Goal: Task Accomplishment & Management: Use online tool/utility

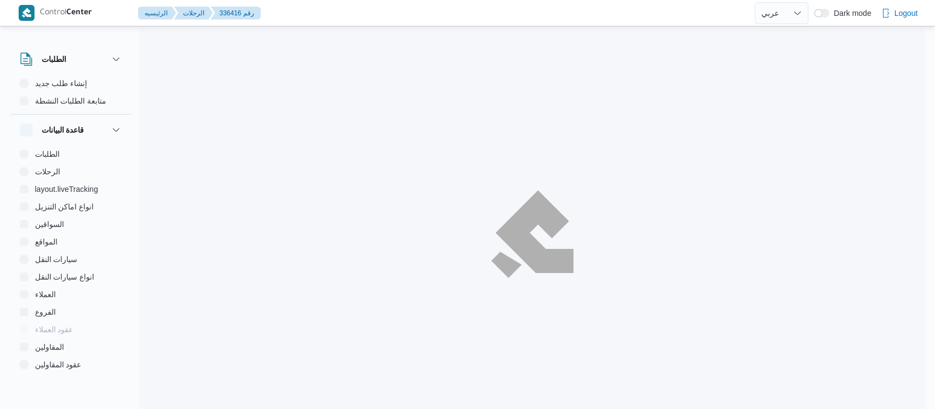
select select "ar"
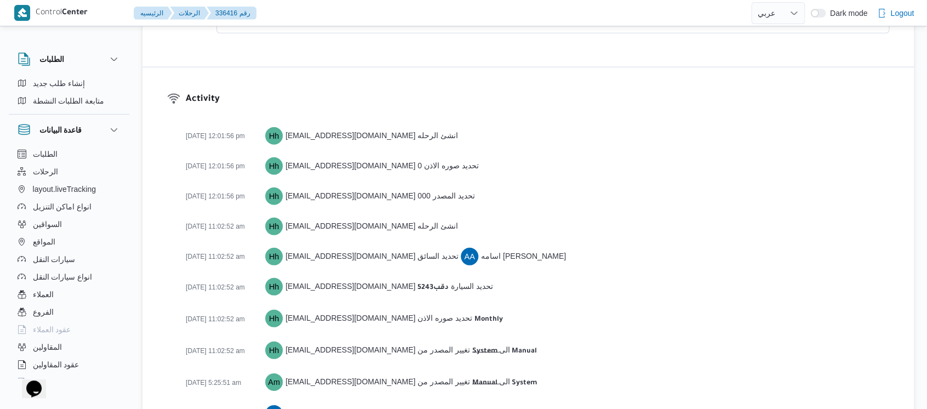
scroll to position [1815, 0]
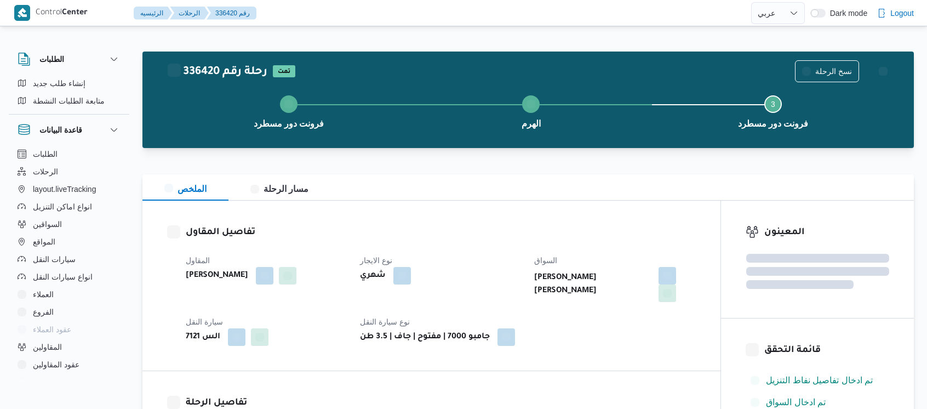
select select "ar"
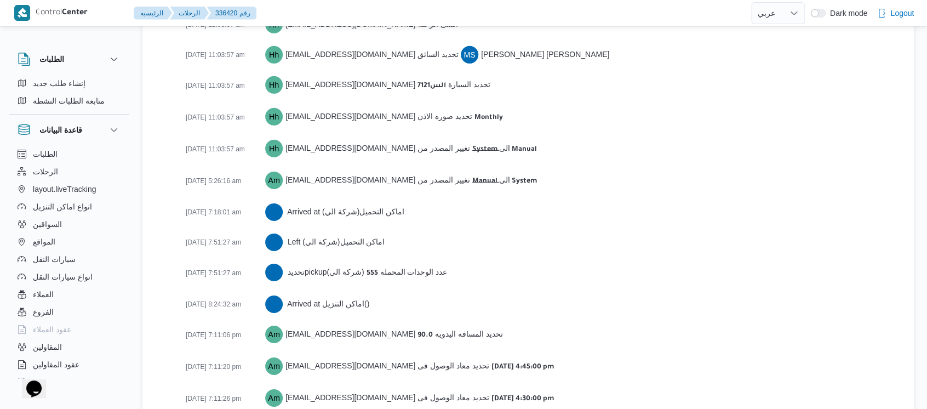
scroll to position [1771, 0]
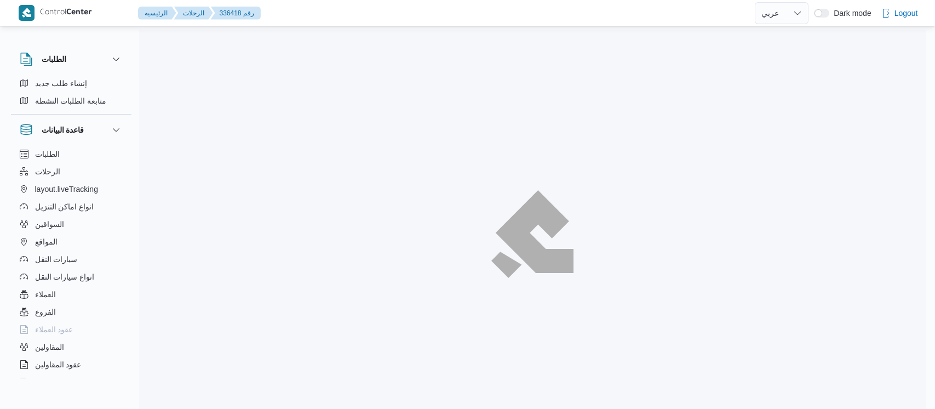
select select "ar"
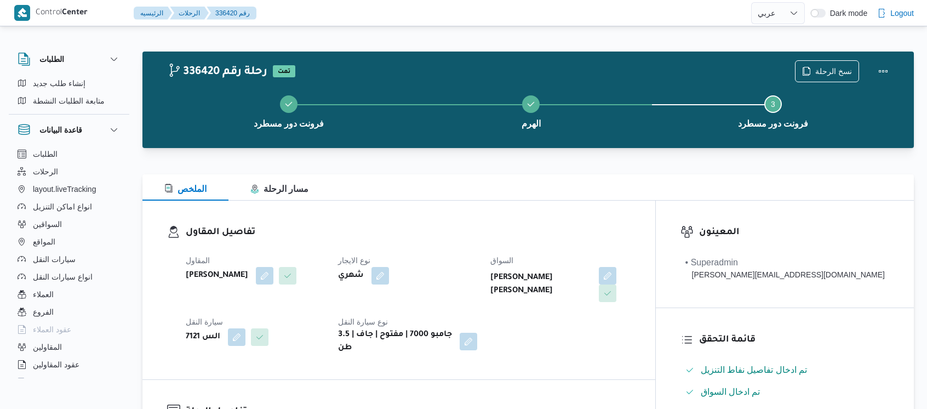
select select "ar"
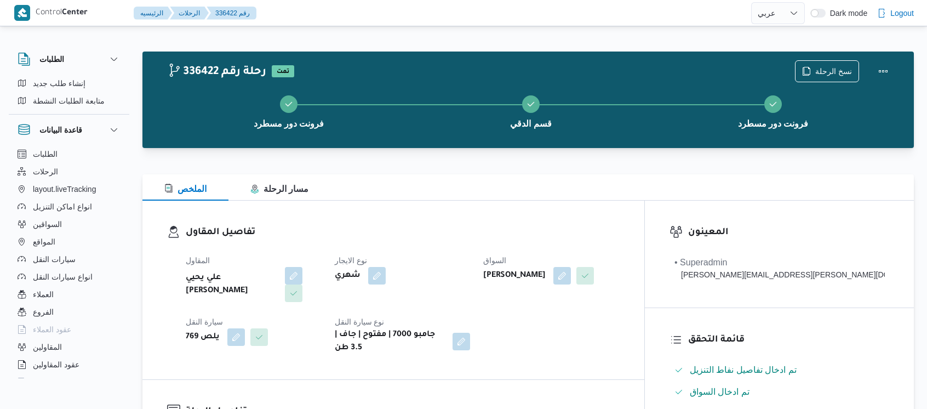
select select "ar"
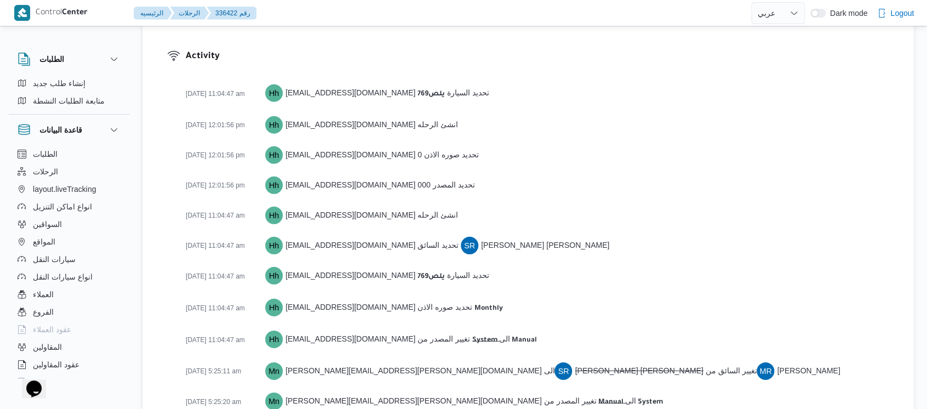
scroll to position [1899, 0]
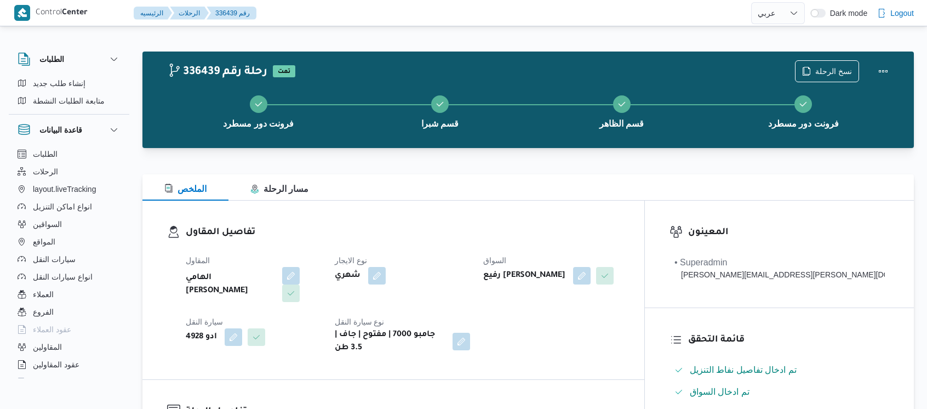
select select "ar"
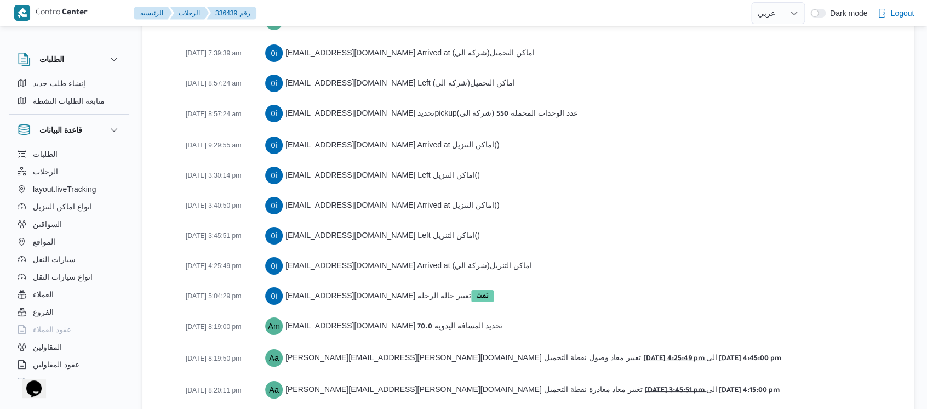
scroll to position [1935, 0]
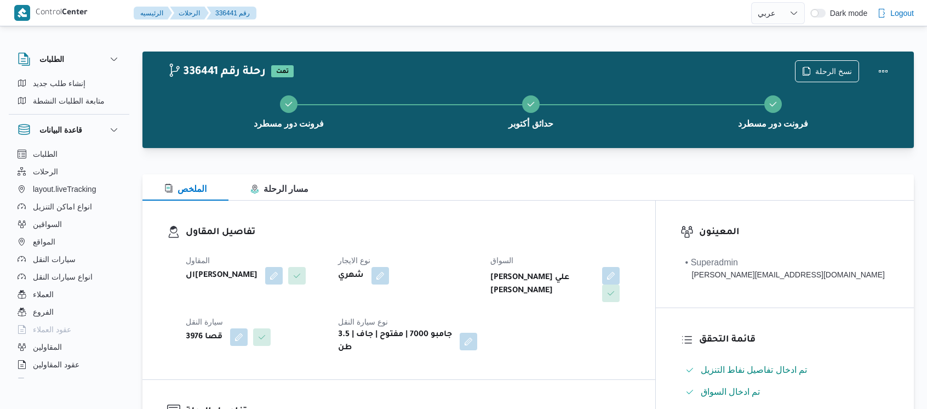
select select "ar"
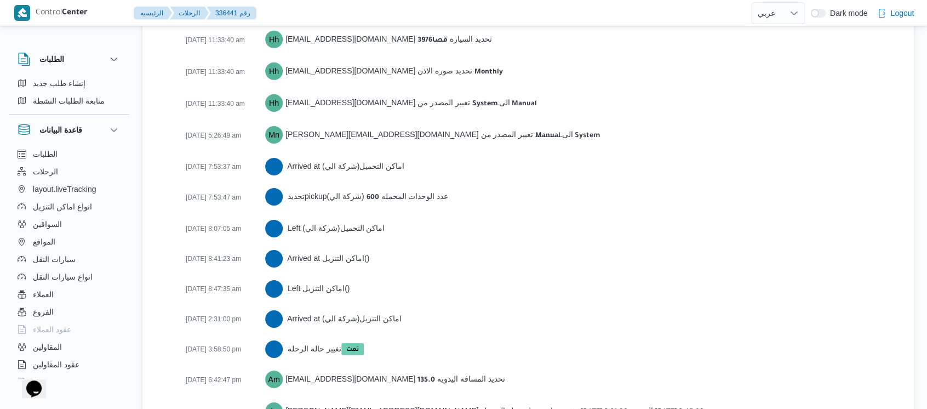
scroll to position [1784, 0]
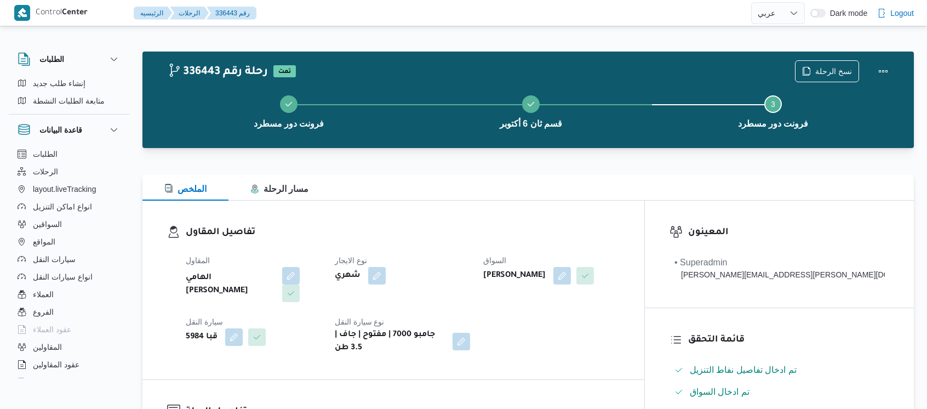
select select "ar"
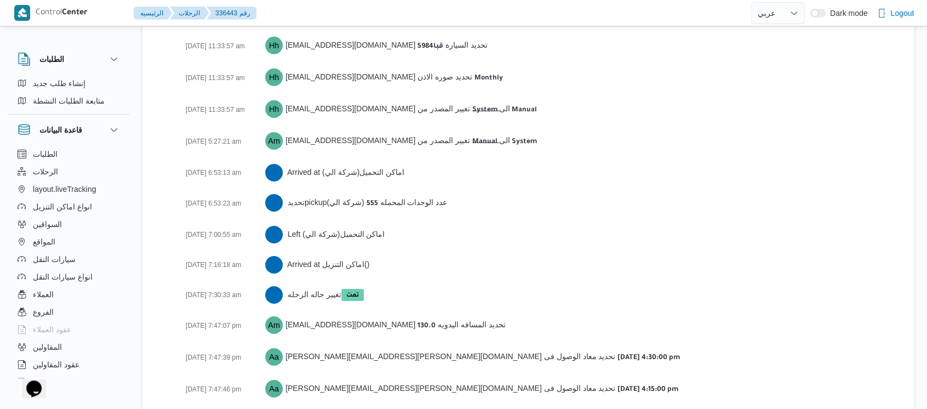
scroll to position [1784, 0]
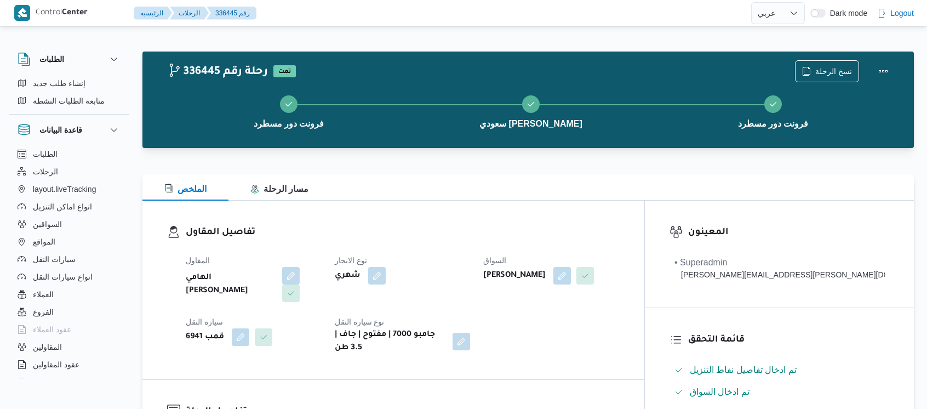
select select "ar"
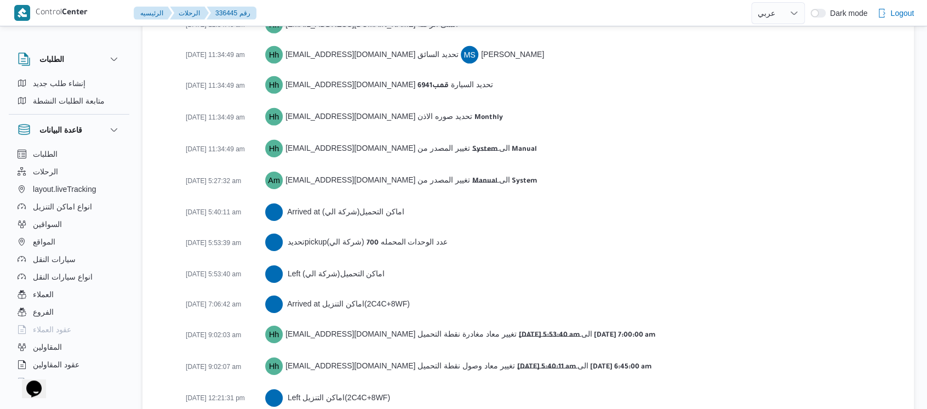
scroll to position [1907, 0]
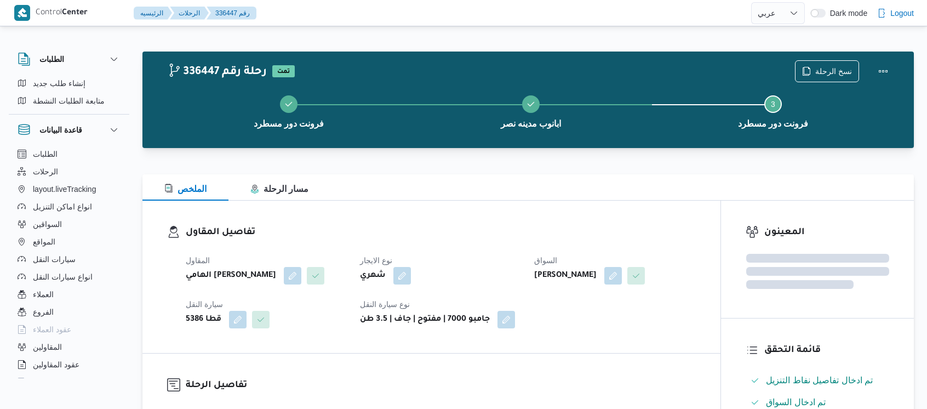
select select "ar"
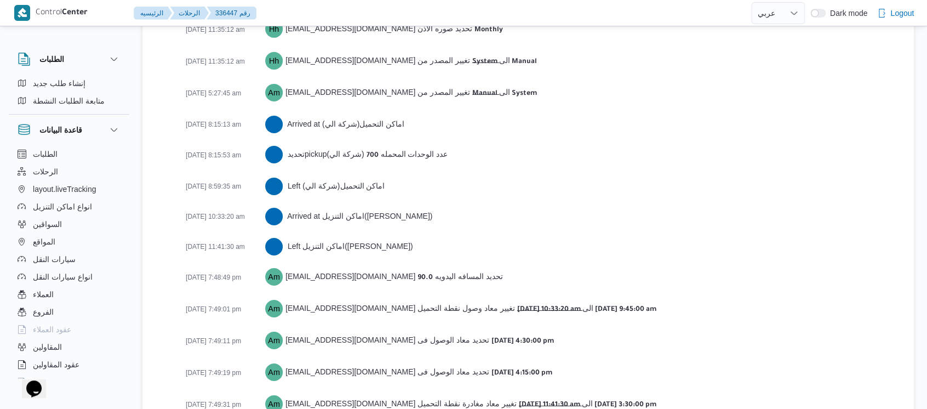
scroll to position [1815, 0]
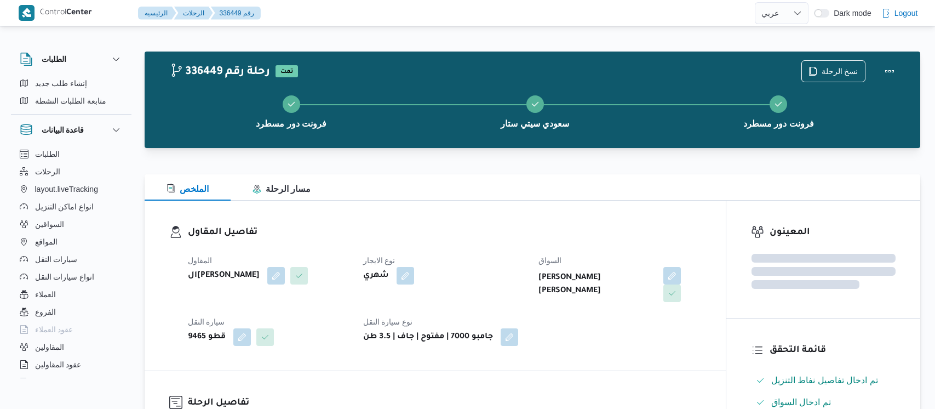
select select "ar"
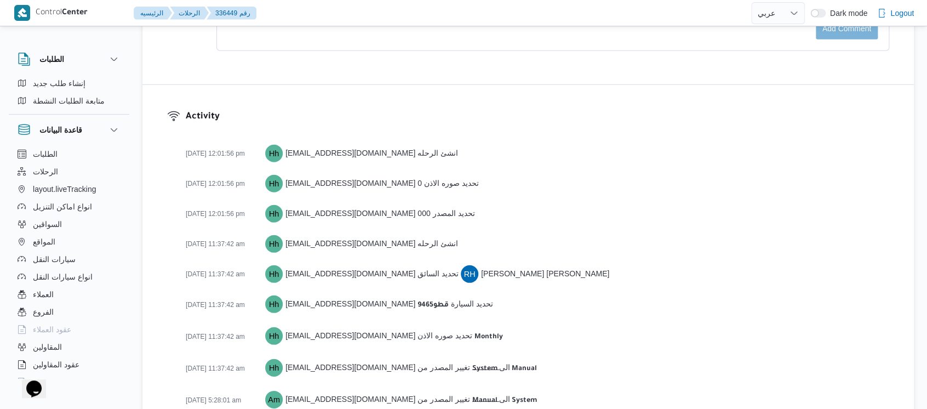
scroll to position [1815, 0]
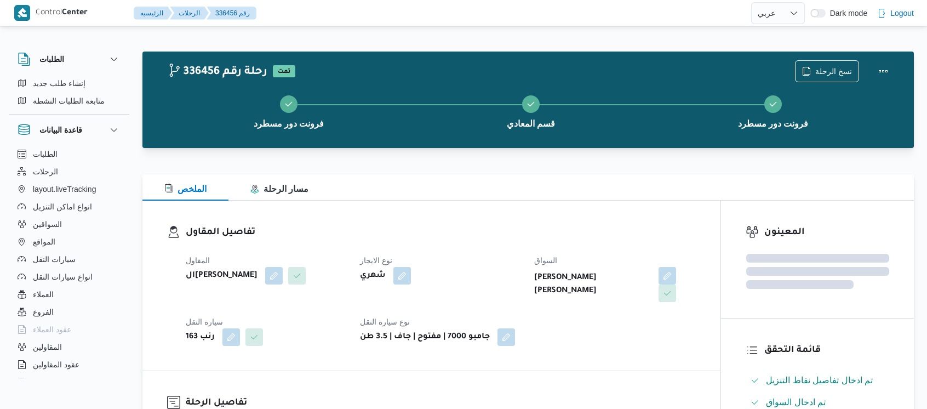
select select "ar"
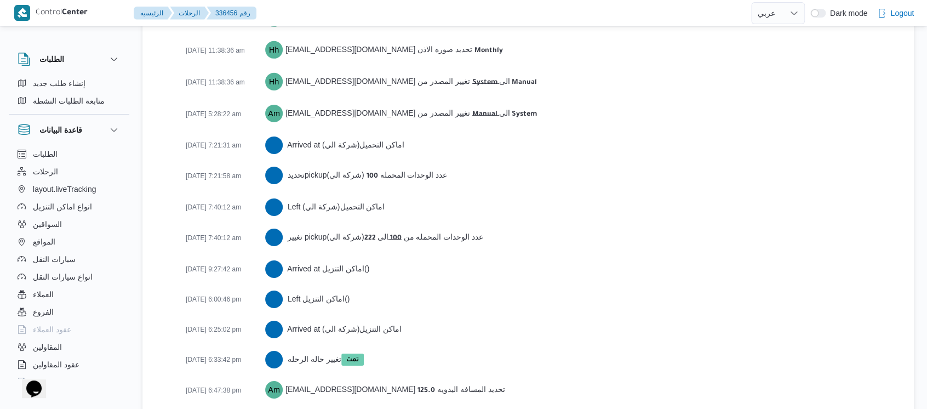
scroll to position [1801, 0]
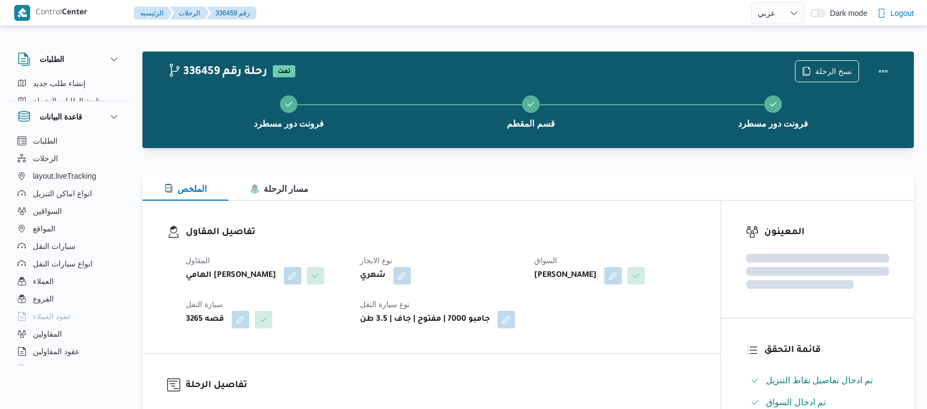
select select "ar"
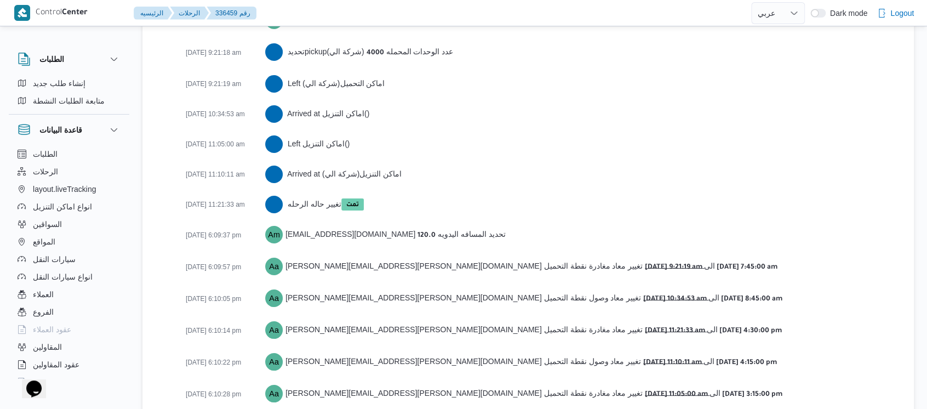
scroll to position [1924, 0]
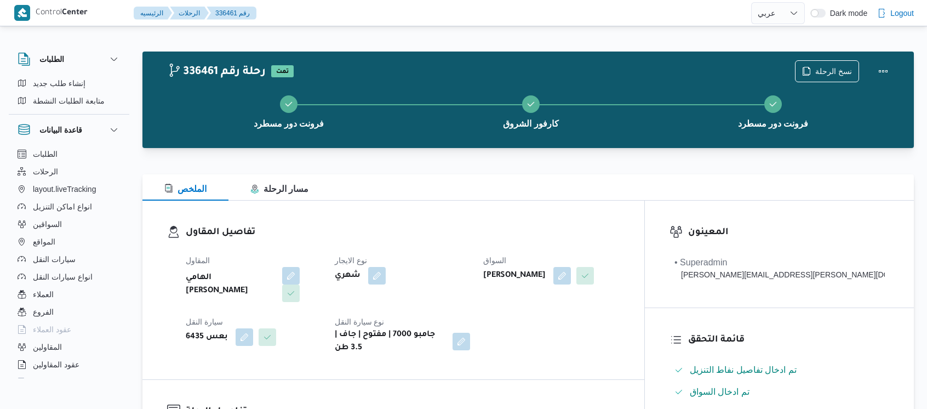
select select "ar"
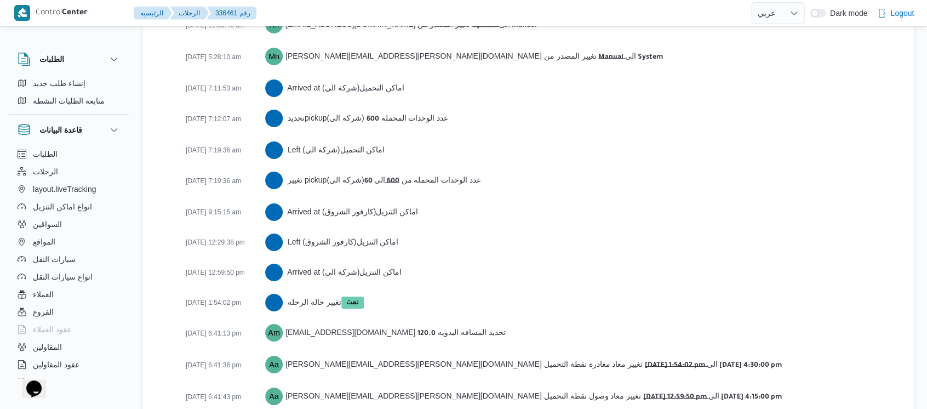
scroll to position [1845, 0]
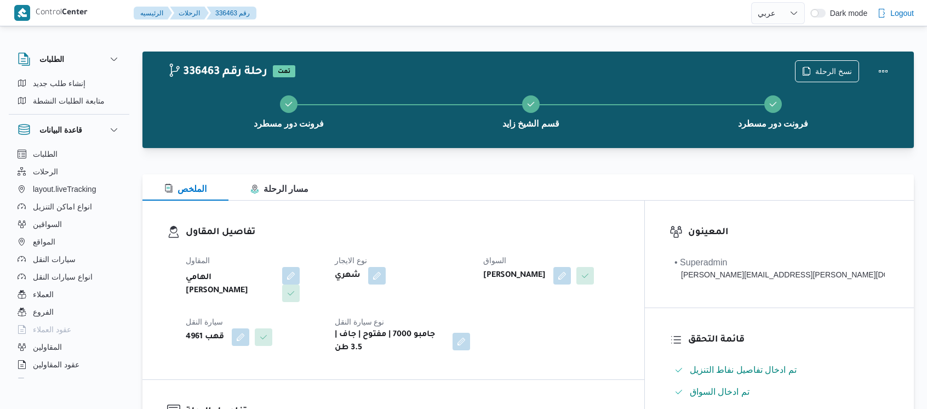
select select "ar"
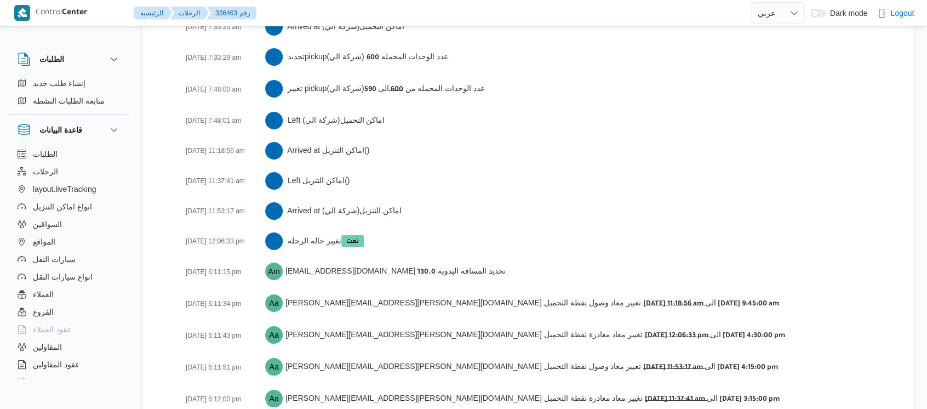
scroll to position [1893, 0]
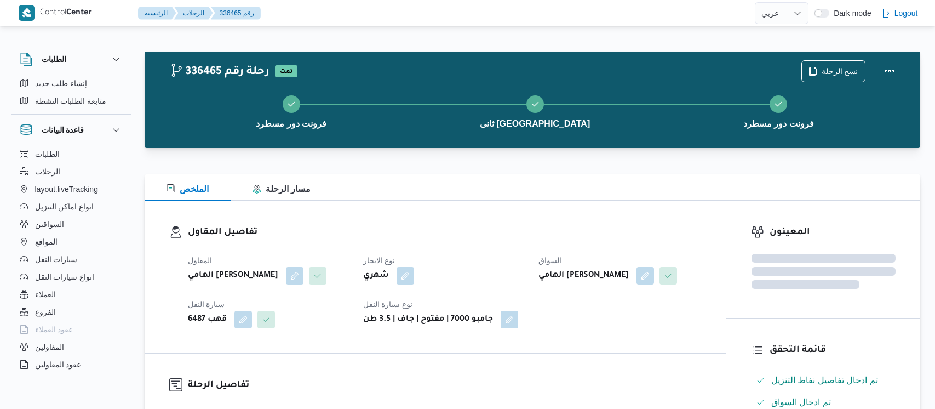
select select "ar"
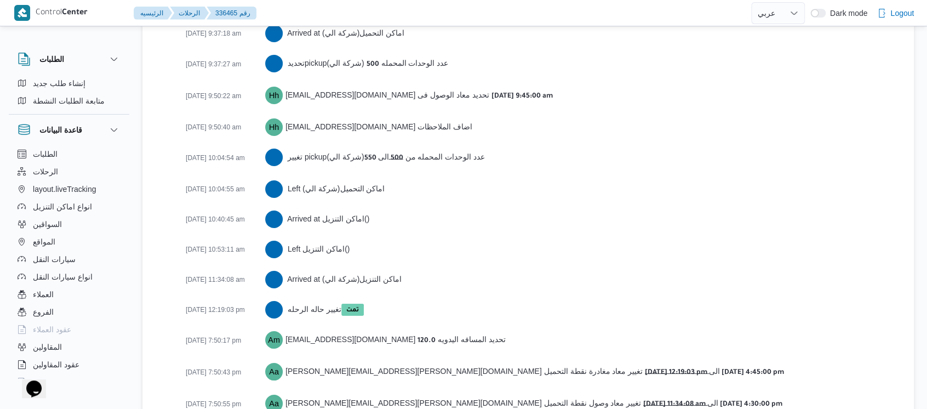
scroll to position [1907, 0]
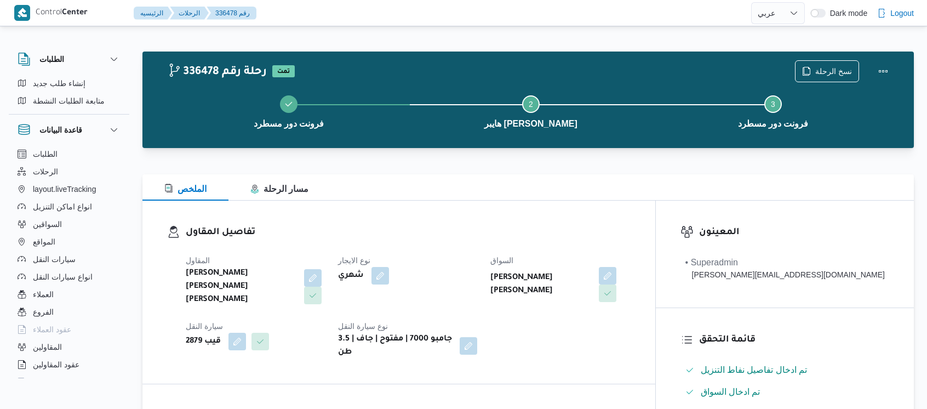
select select "ar"
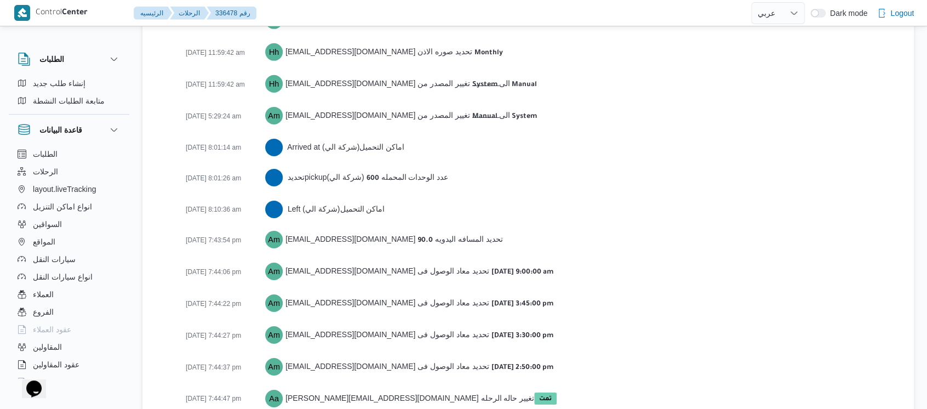
scroll to position [1771, 0]
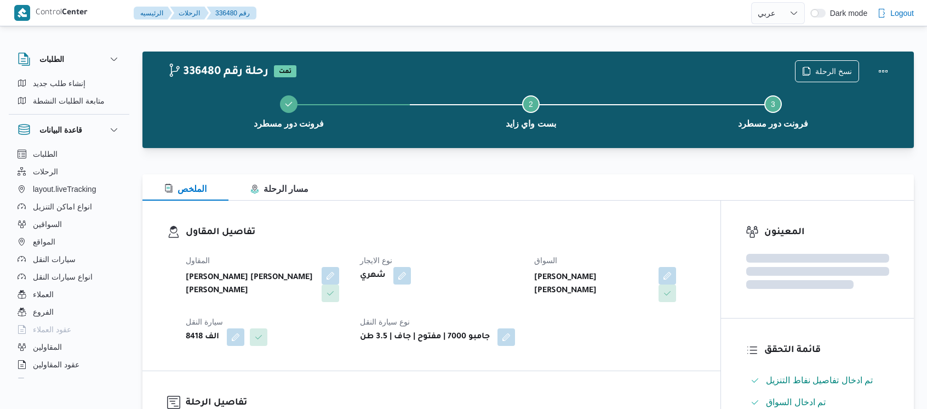
select select "ar"
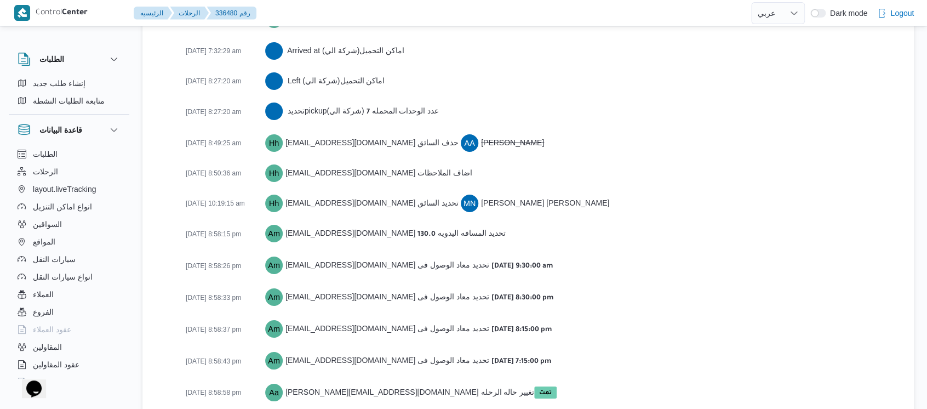
scroll to position [1863, 0]
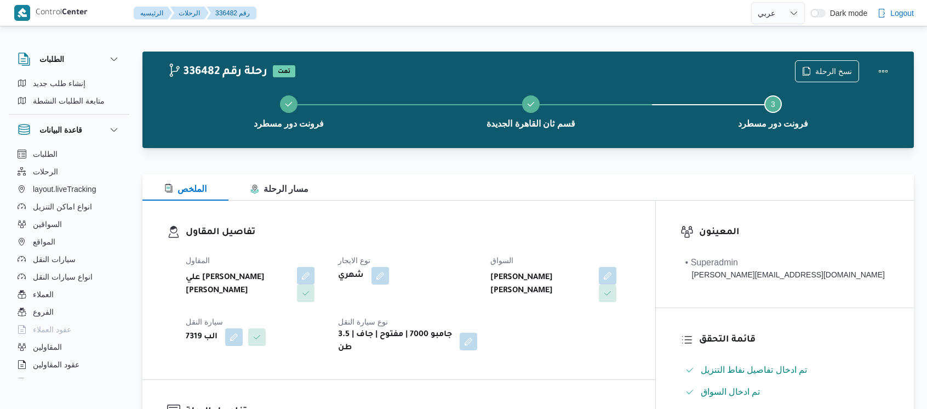
select select "ar"
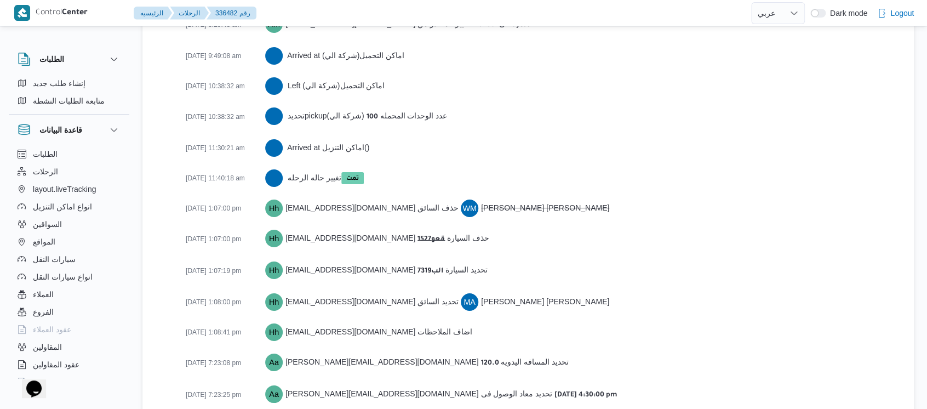
scroll to position [1833, 0]
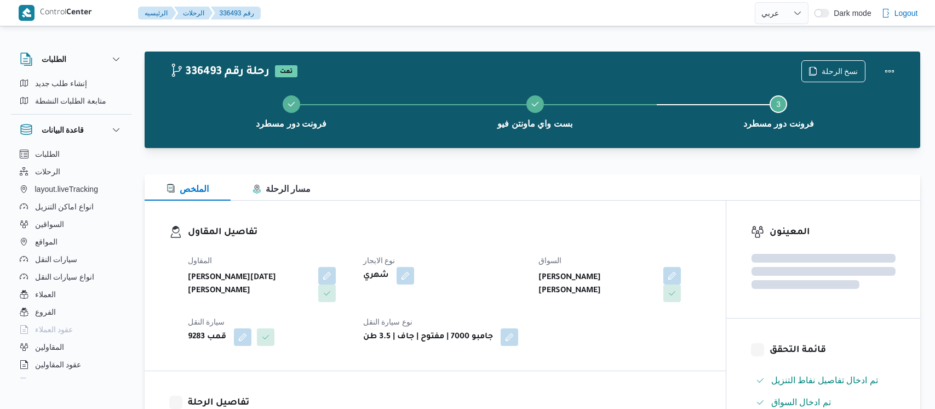
select select "ar"
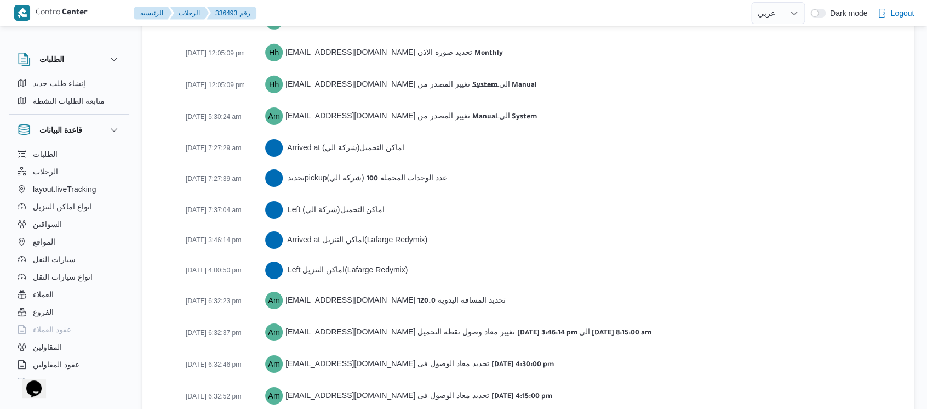
scroll to position [1832, 0]
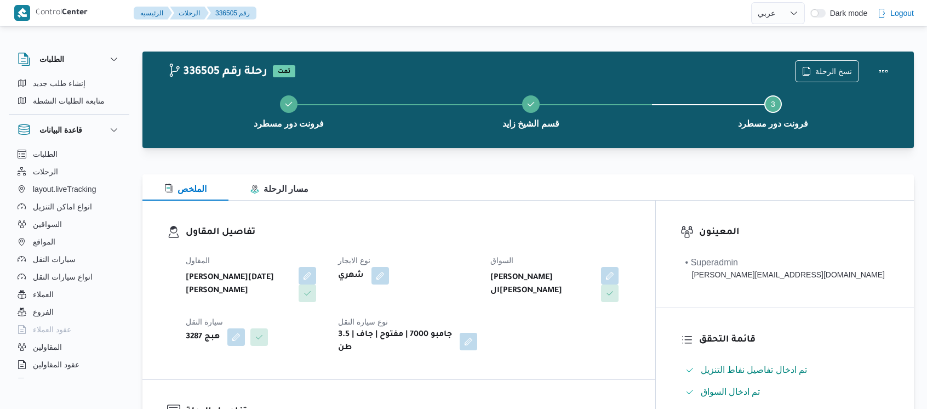
select select "ar"
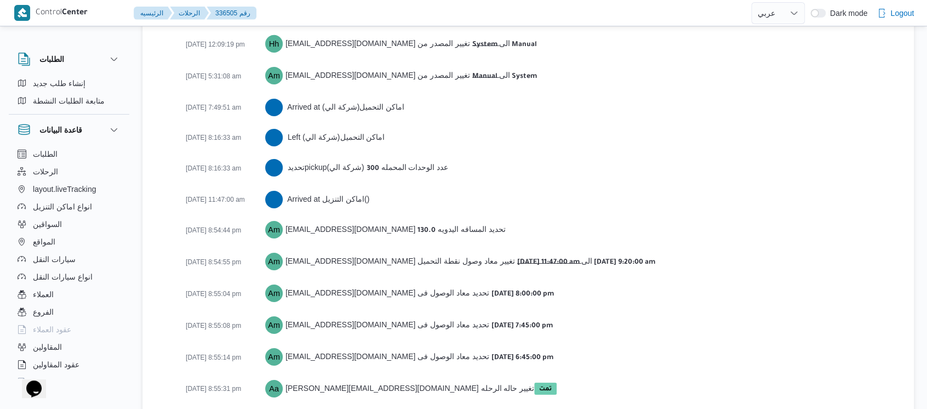
scroll to position [1802, 0]
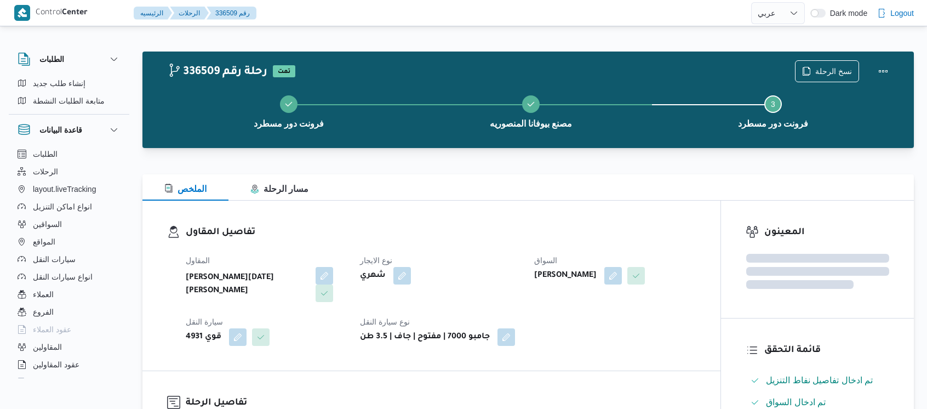
select select "ar"
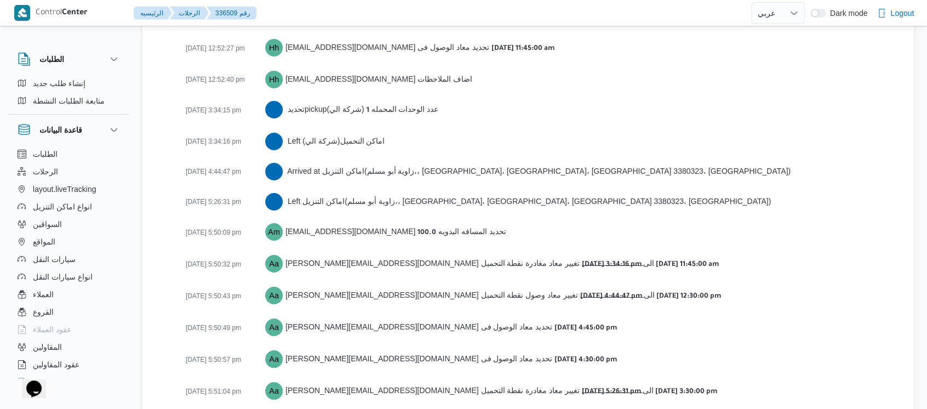
scroll to position [1924, 0]
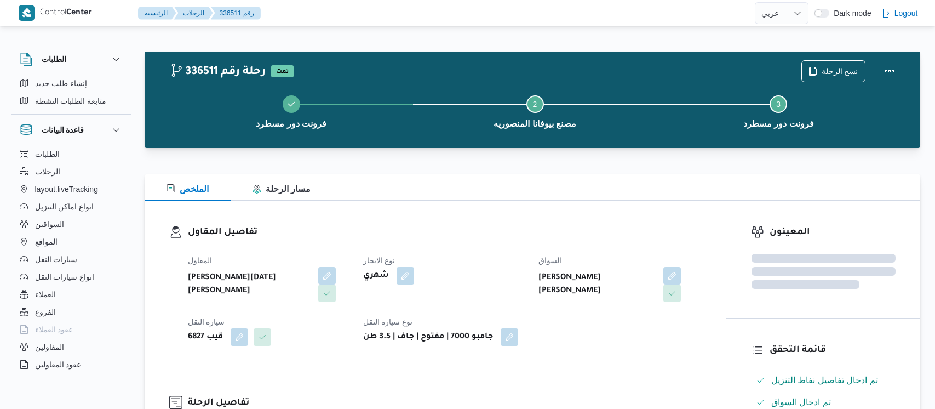
select select "ar"
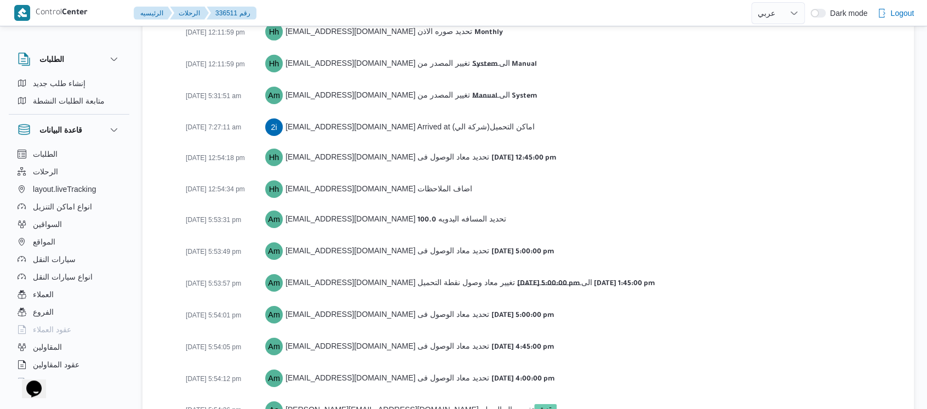
scroll to position [1802, 0]
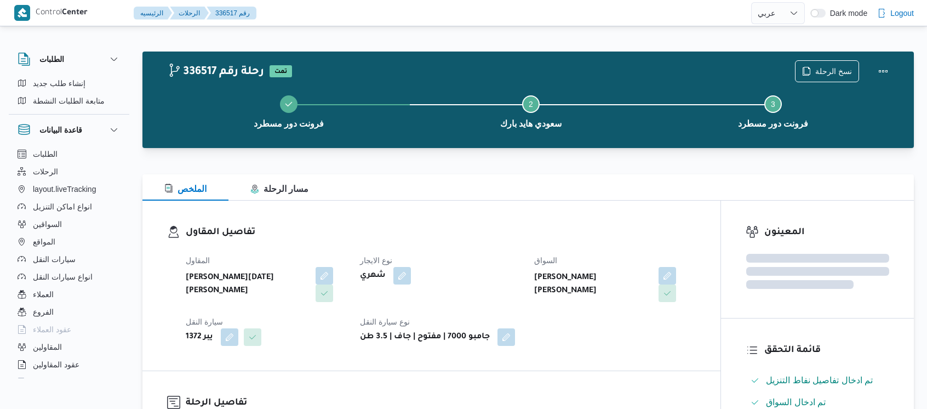
select select "ar"
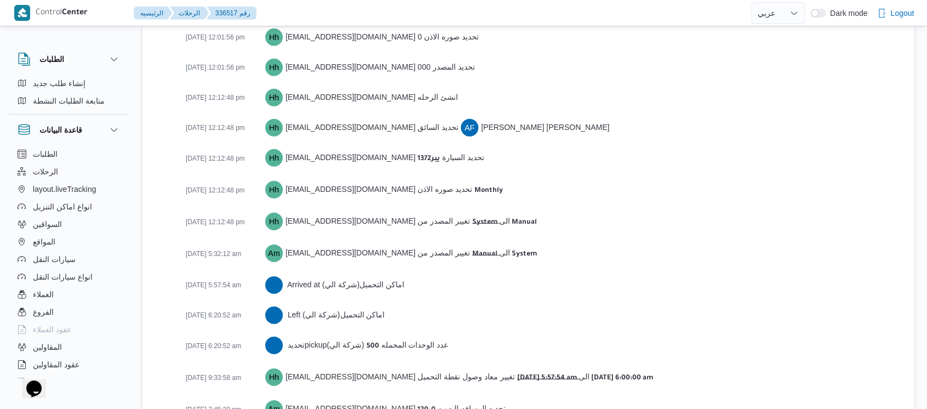
scroll to position [1802, 0]
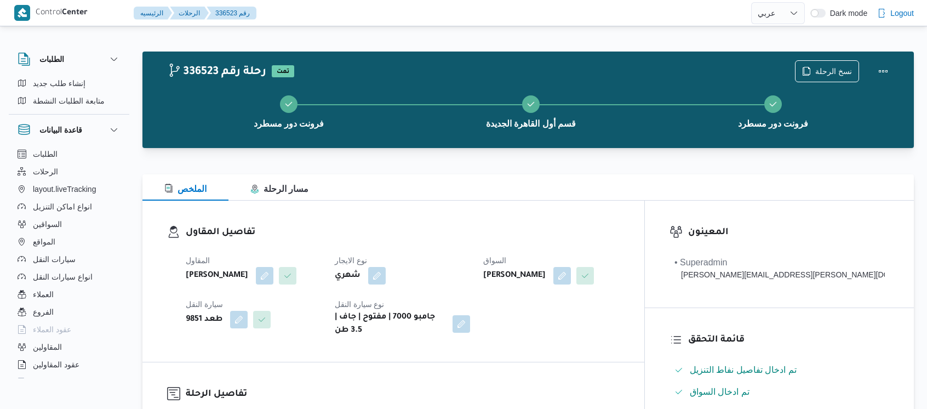
select select "ar"
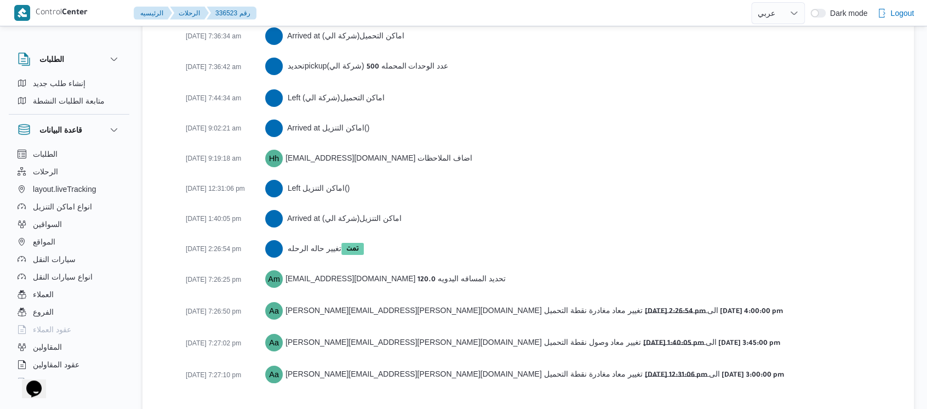
scroll to position [1845, 0]
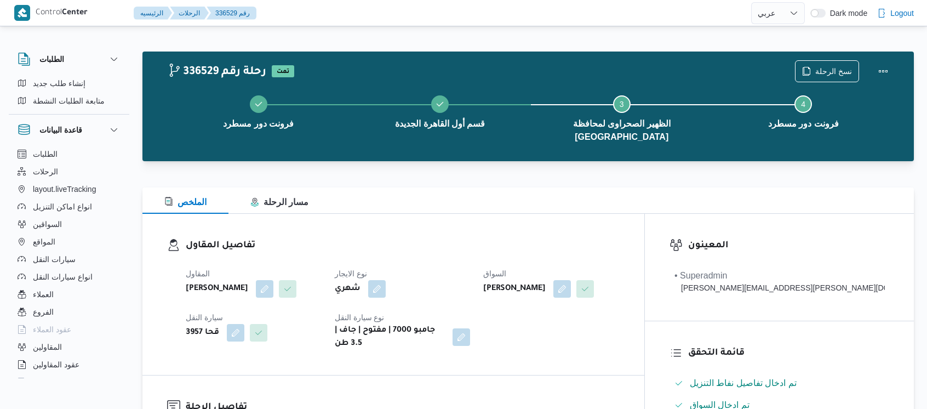
select select "ar"
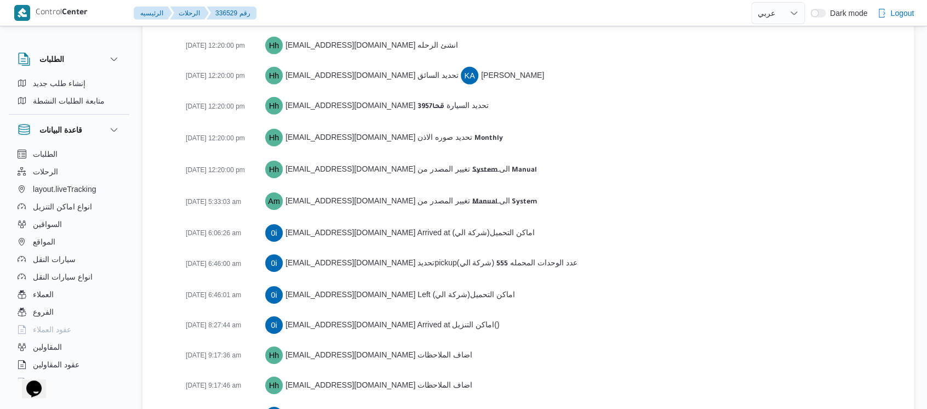
scroll to position [1936, 0]
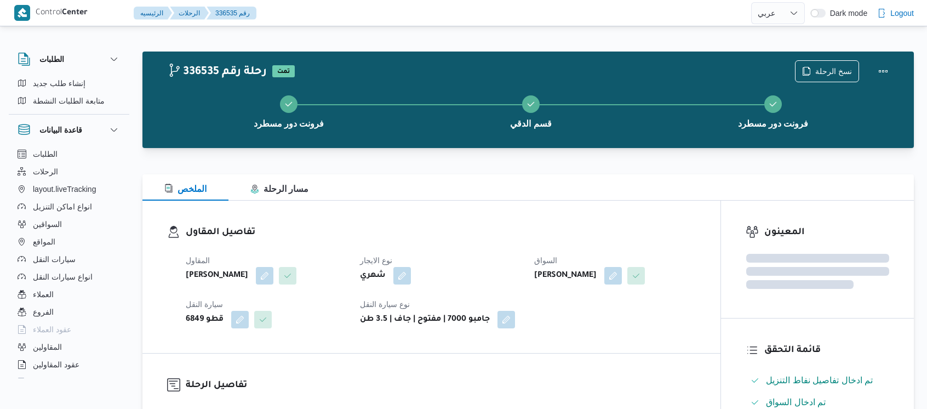
select select "ar"
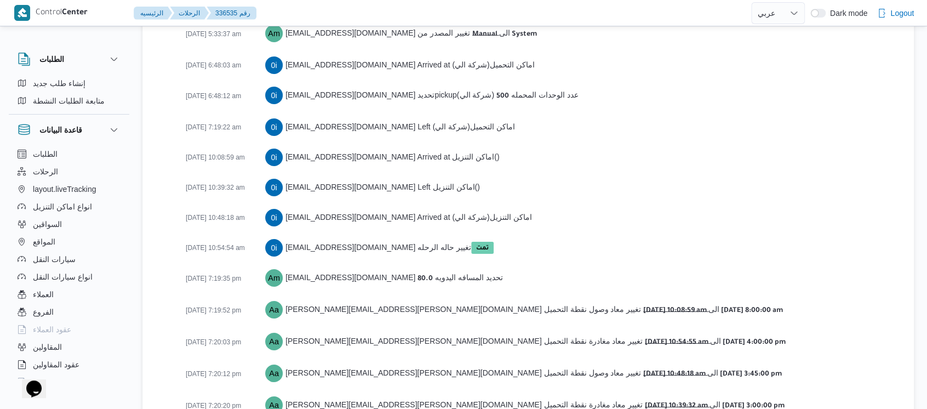
scroll to position [1845, 0]
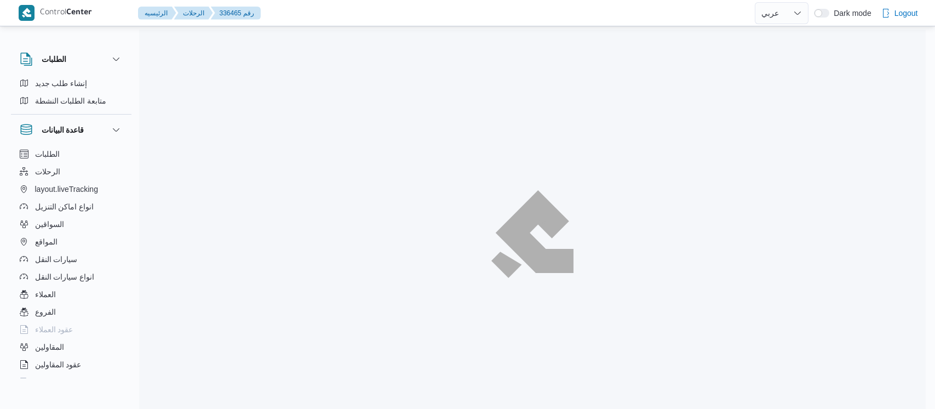
select select "ar"
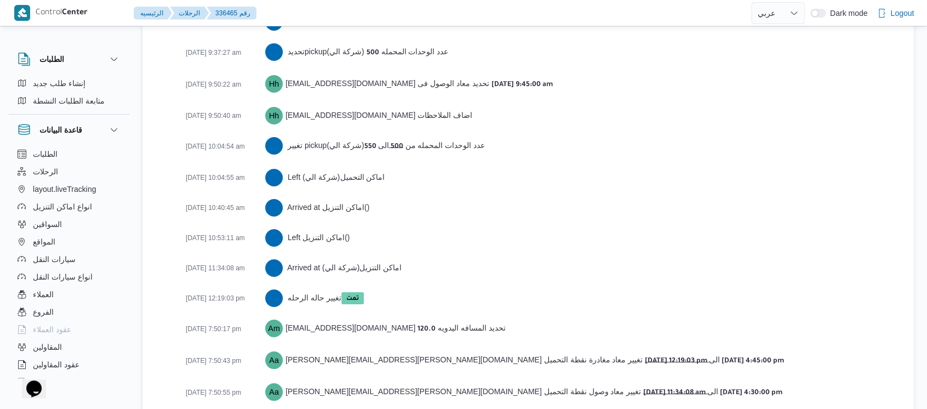
scroll to position [1907, 0]
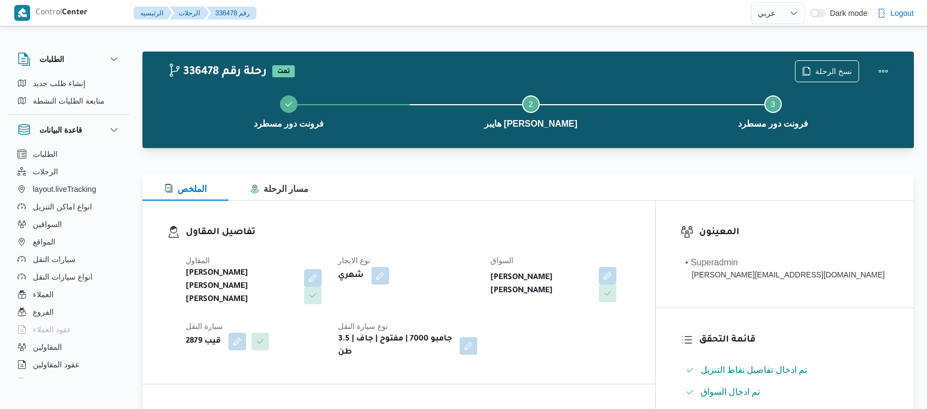
select select "ar"
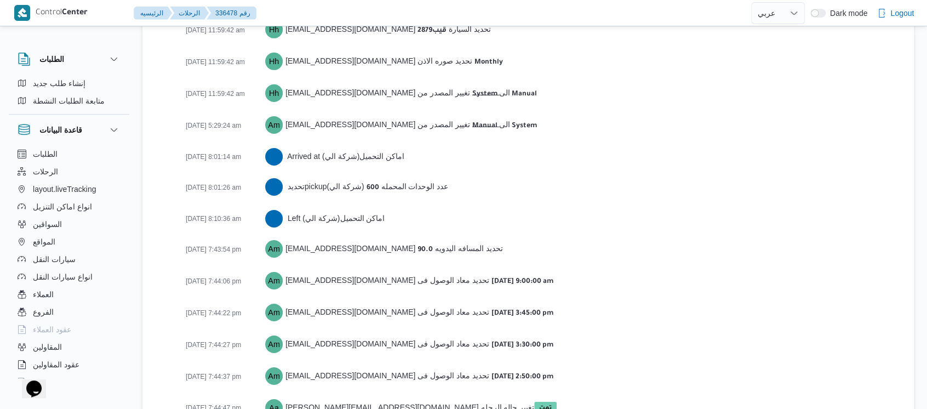
scroll to position [1771, 0]
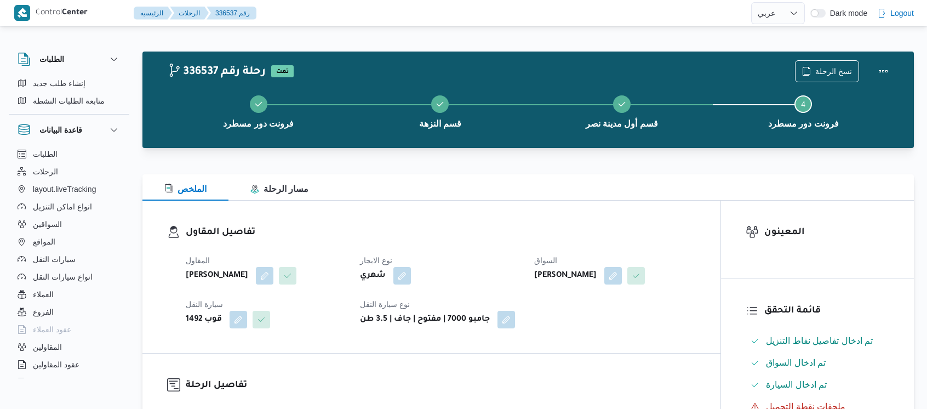
select select "ar"
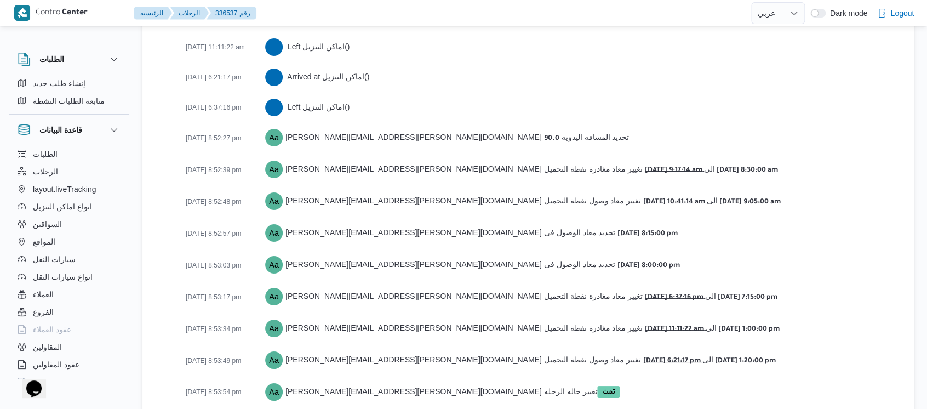
scroll to position [1936, 0]
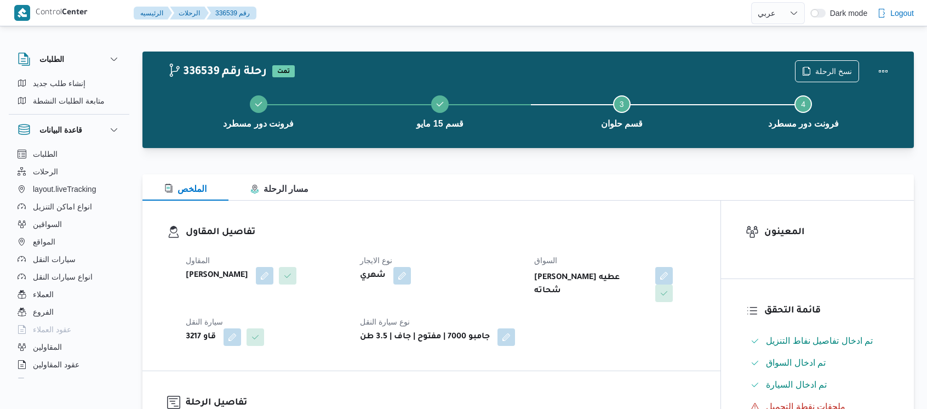
select select "ar"
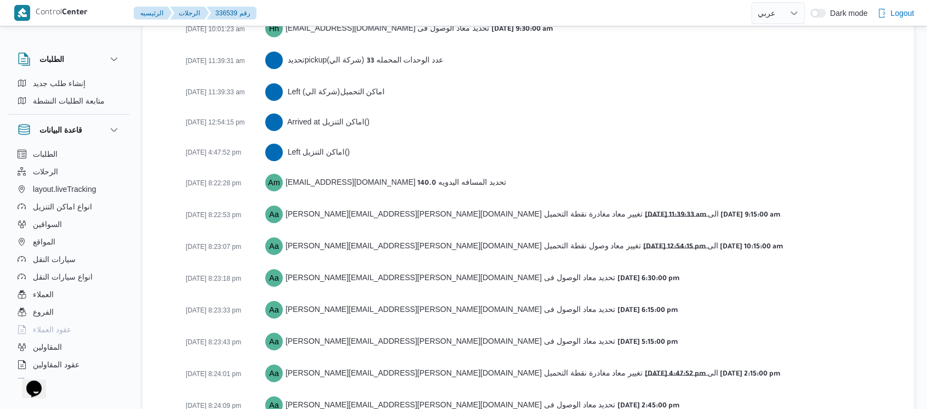
scroll to position [1875, 0]
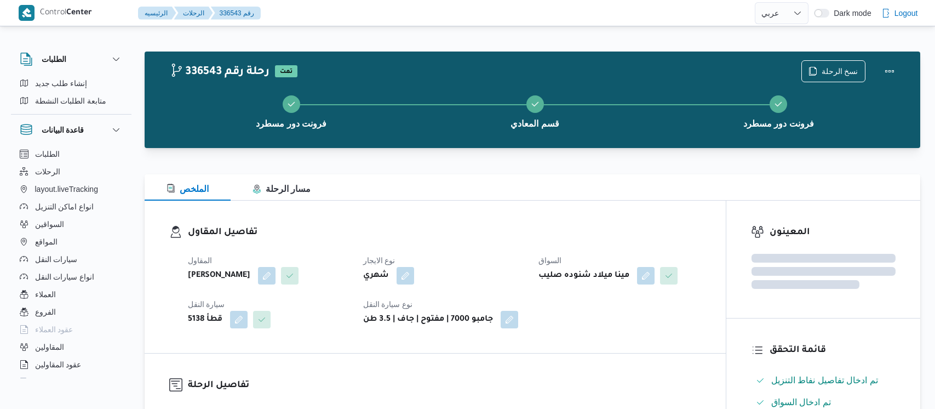
select select "ar"
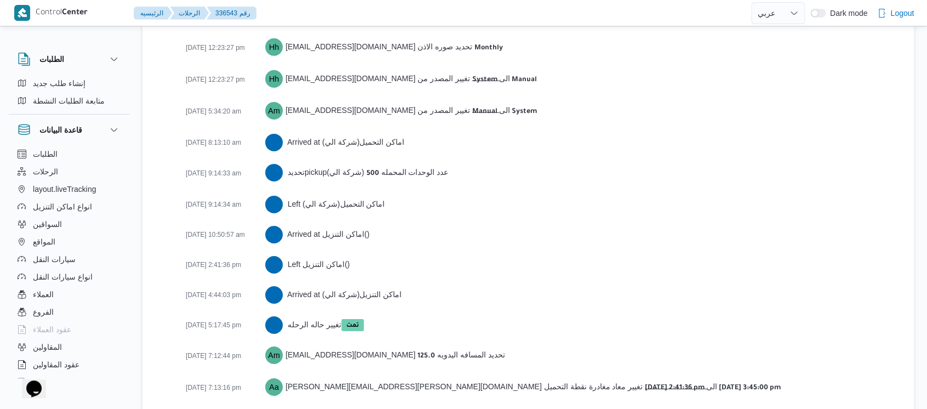
scroll to position [1784, 0]
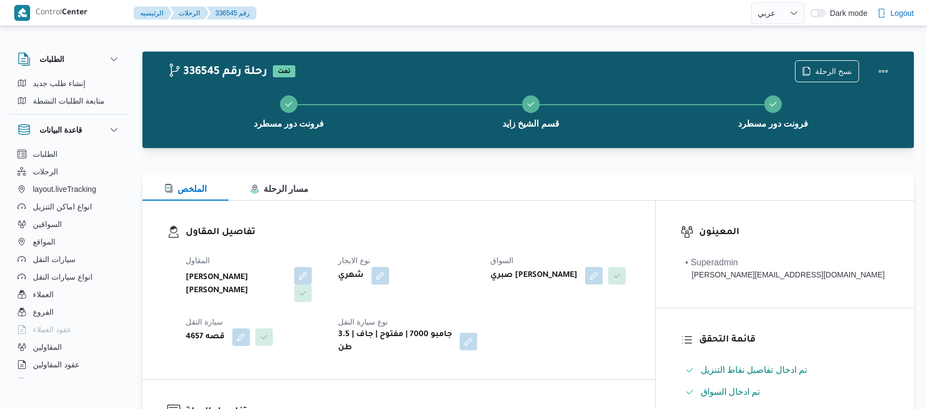
select select "ar"
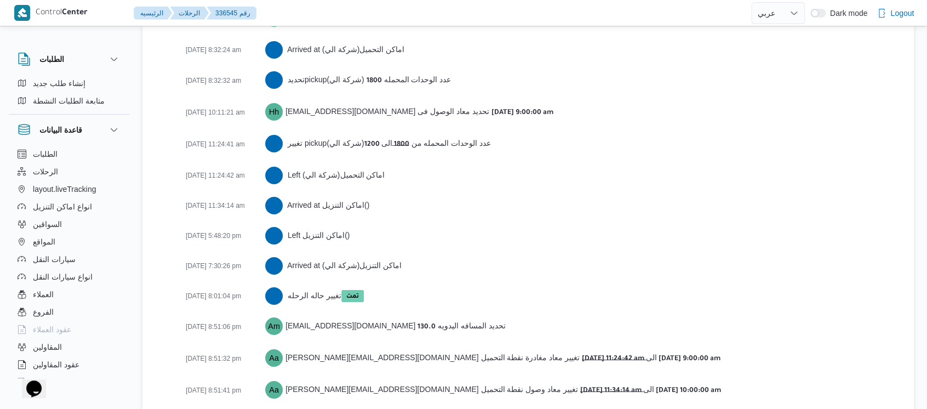
scroll to position [1876, 0]
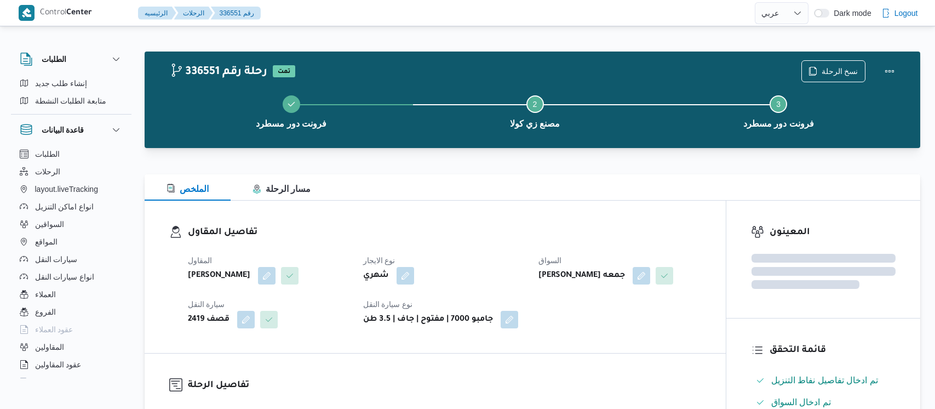
select select "ar"
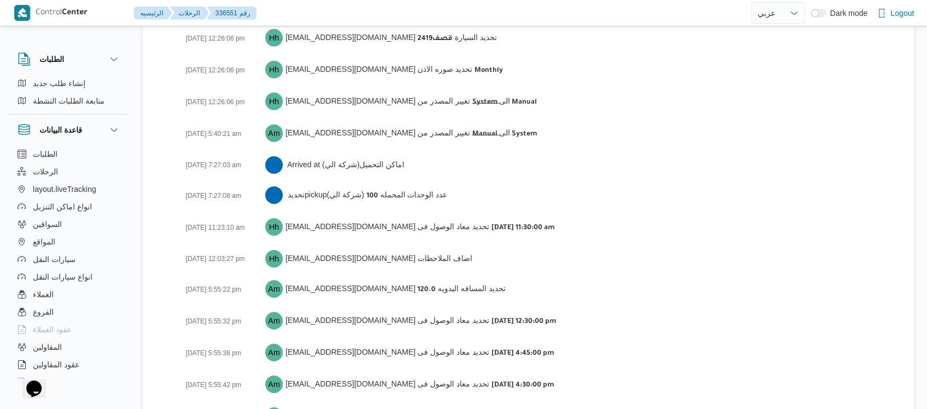
scroll to position [1656, 0]
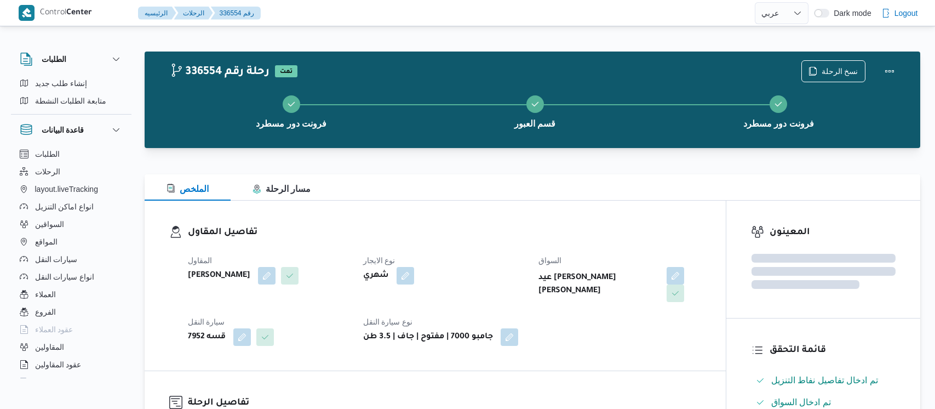
select select "ar"
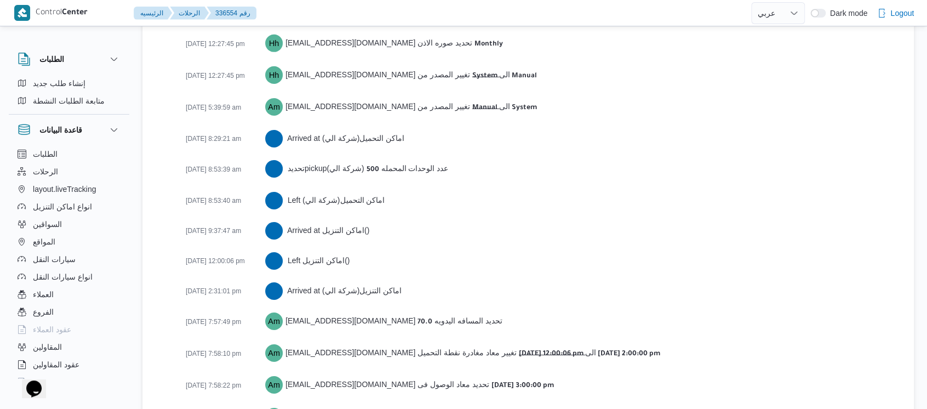
scroll to position [1801, 0]
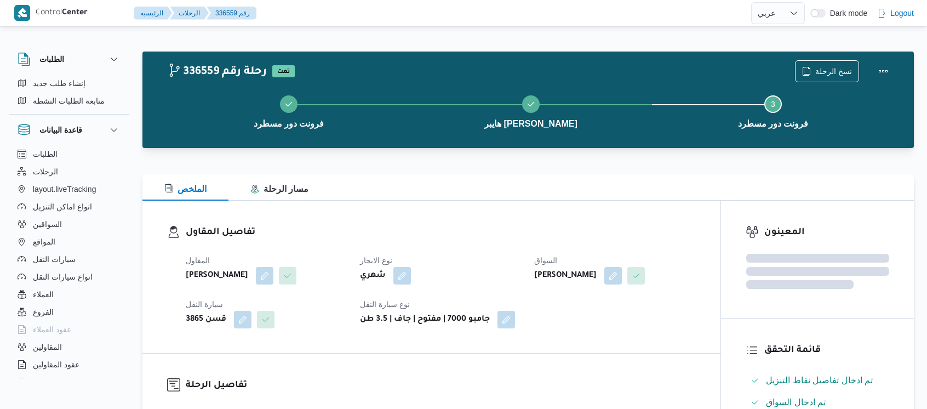
select select "ar"
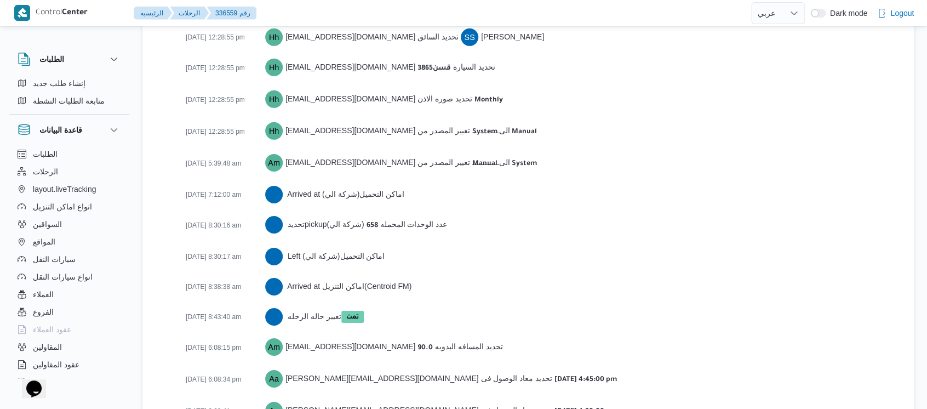
scroll to position [1754, 0]
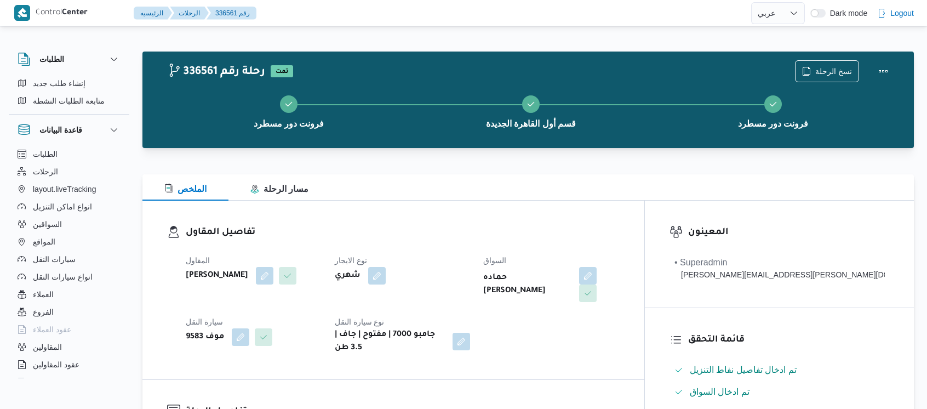
select select "ar"
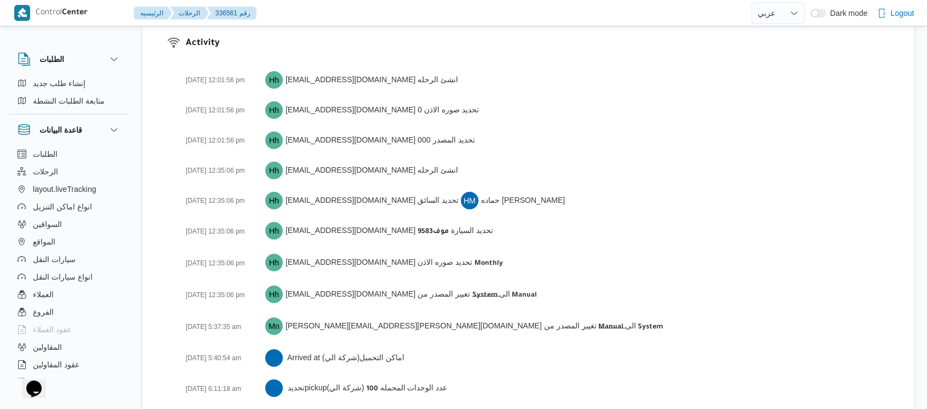
scroll to position [1955, 0]
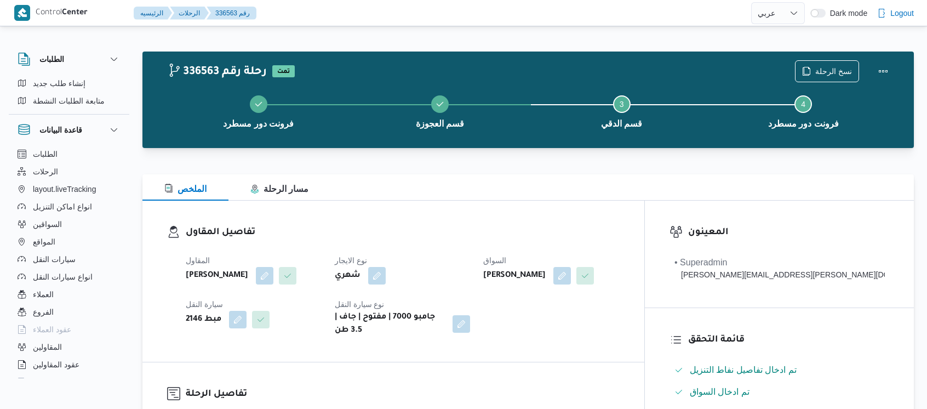
select select "ar"
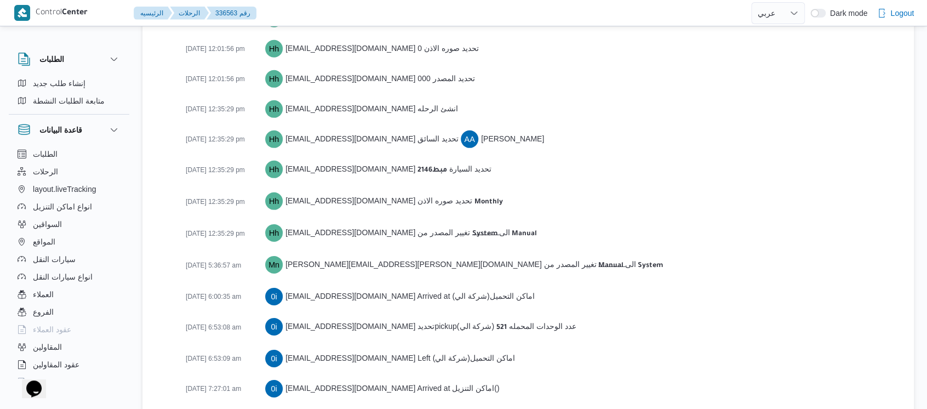
scroll to position [1862, 0]
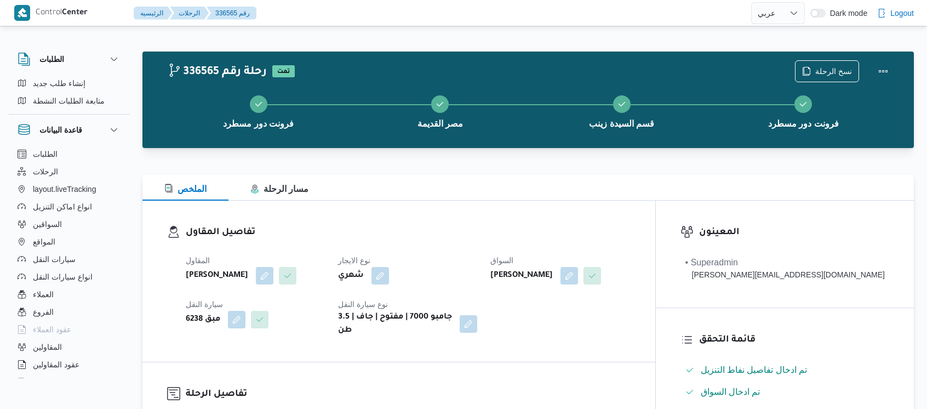
select select "ar"
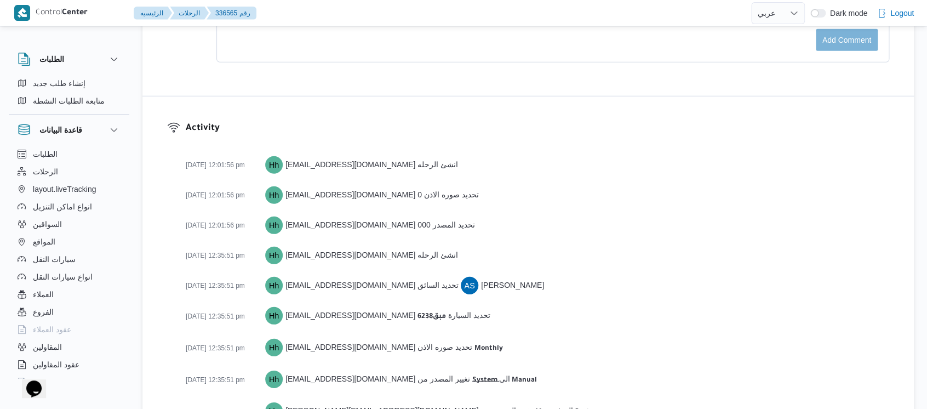
scroll to position [1972, 0]
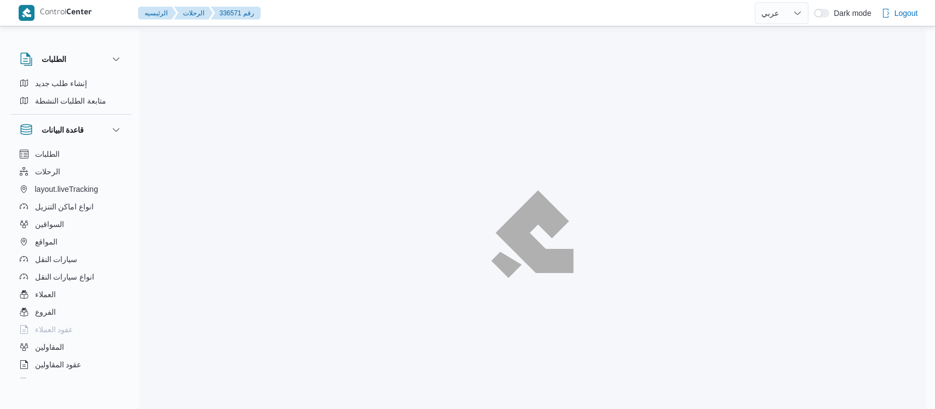
select select "ar"
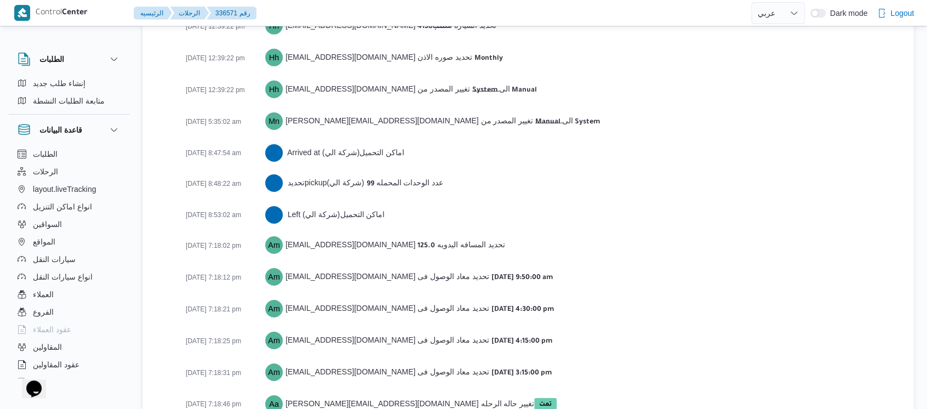
scroll to position [1771, 0]
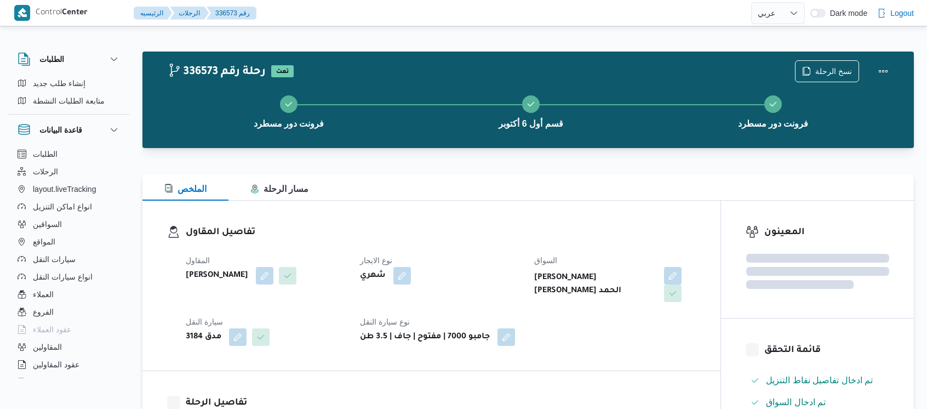
select select "ar"
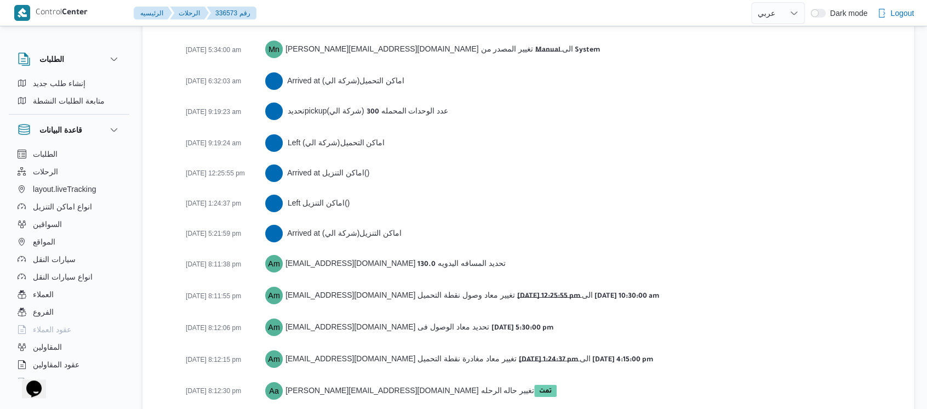
scroll to position [1832, 0]
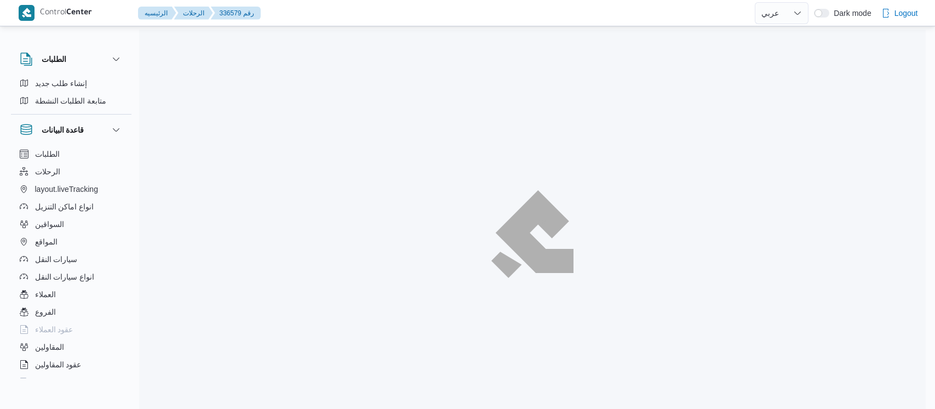
select select "ar"
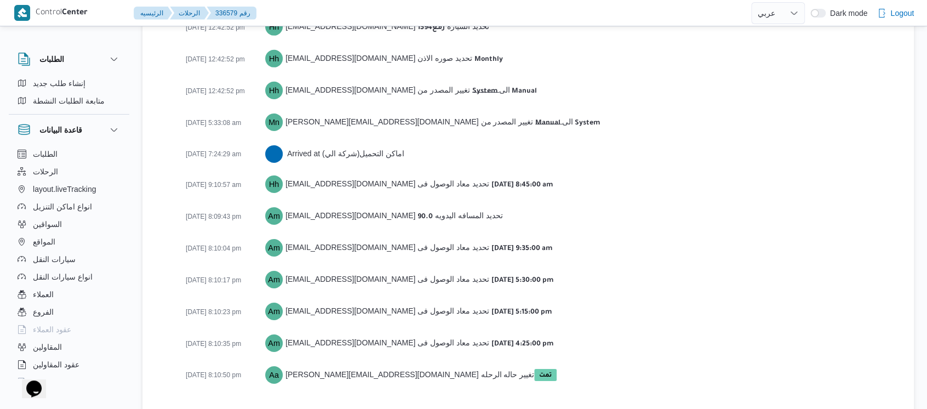
scroll to position [1741, 0]
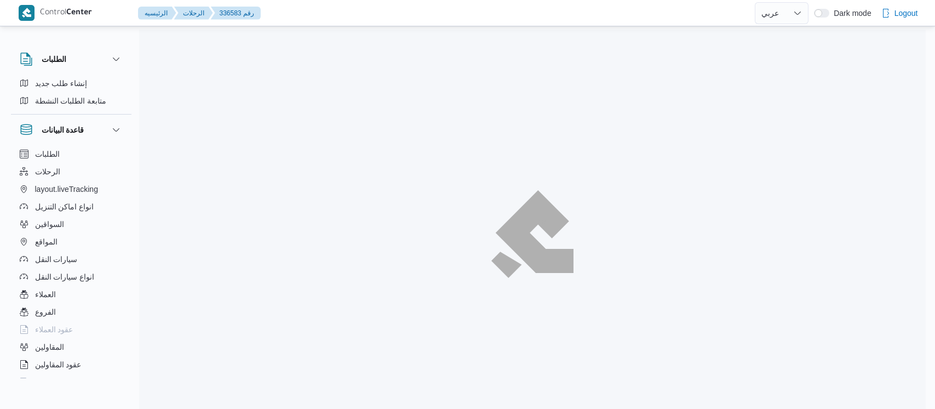
select select "ar"
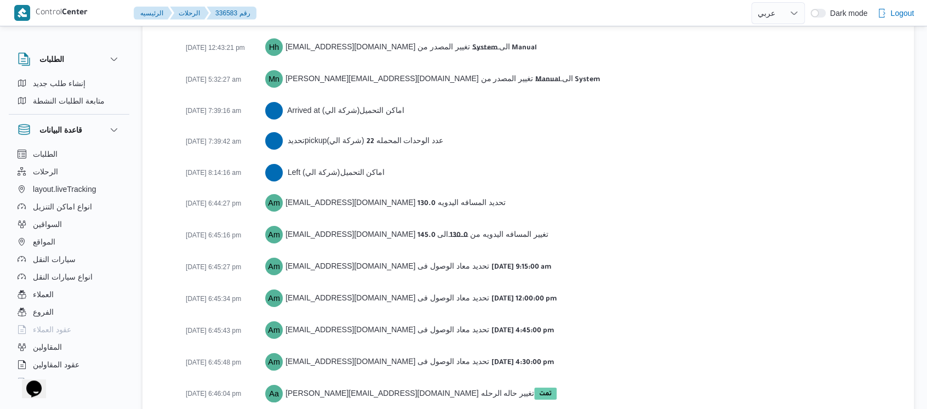
scroll to position [1860, 0]
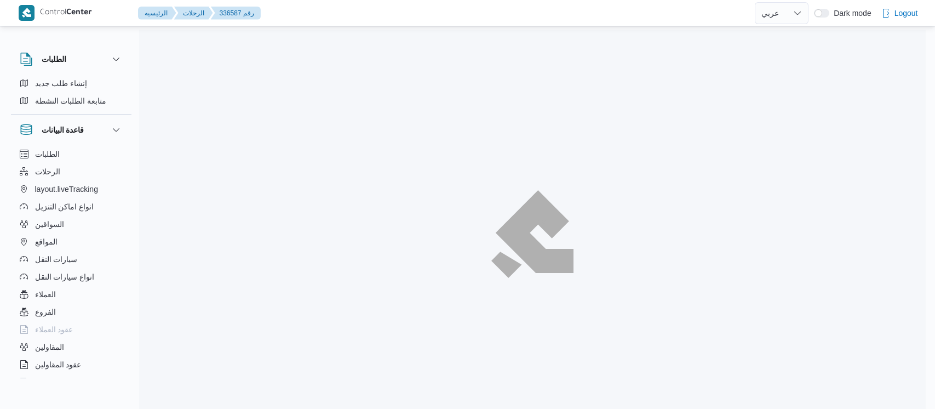
select select "ar"
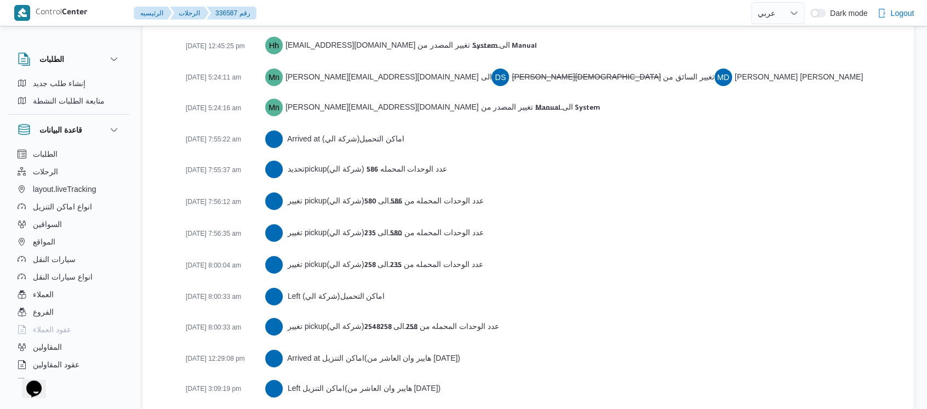
scroll to position [2136, 0]
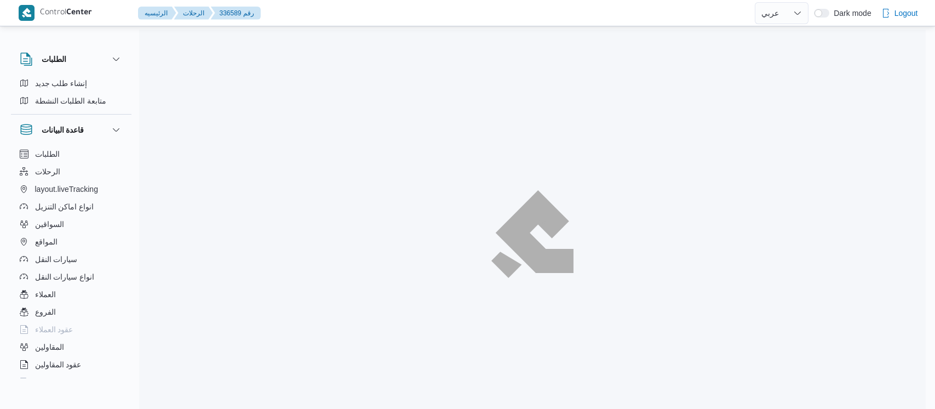
select select "ar"
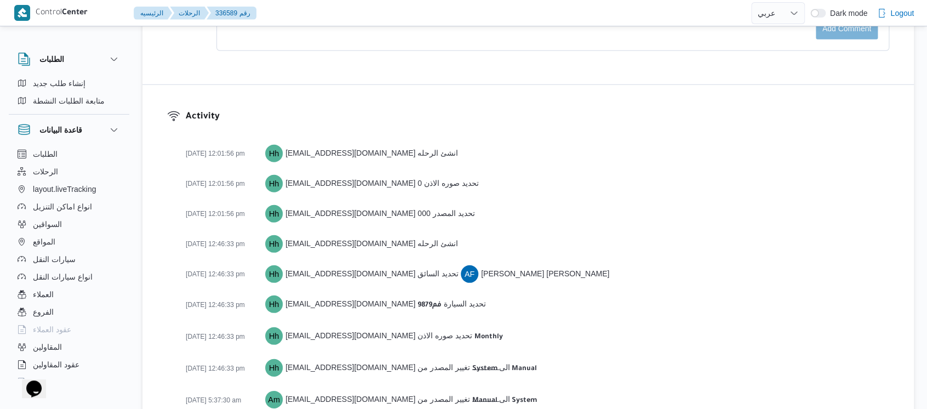
scroll to position [1832, 0]
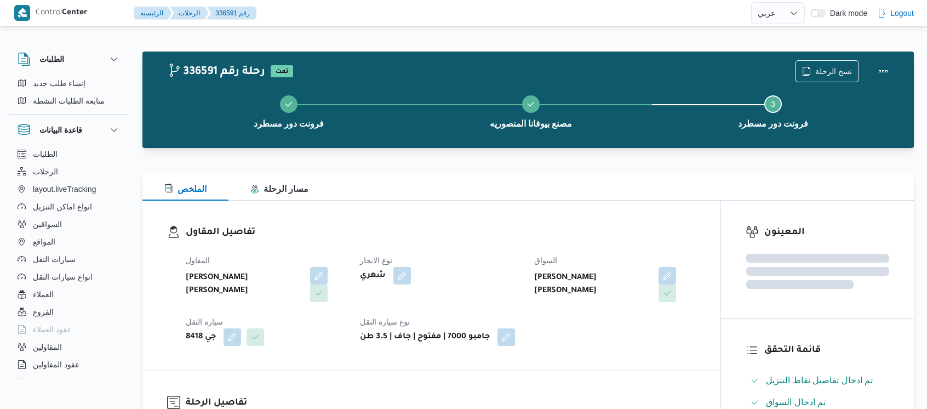
select select "ar"
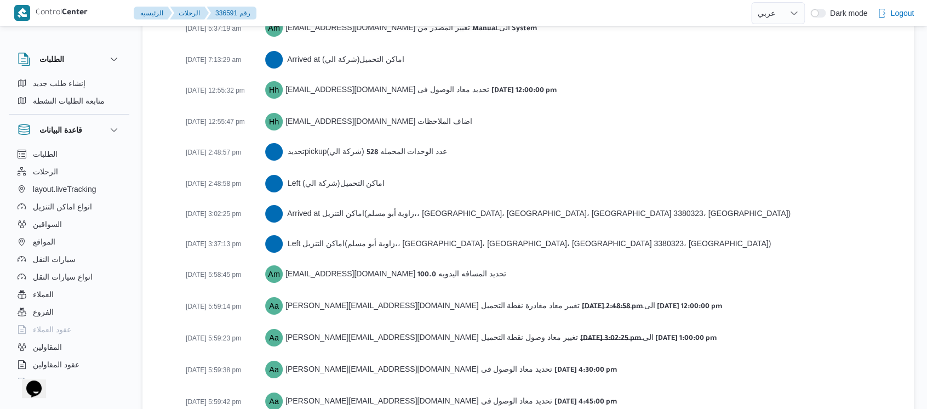
scroll to position [1893, 0]
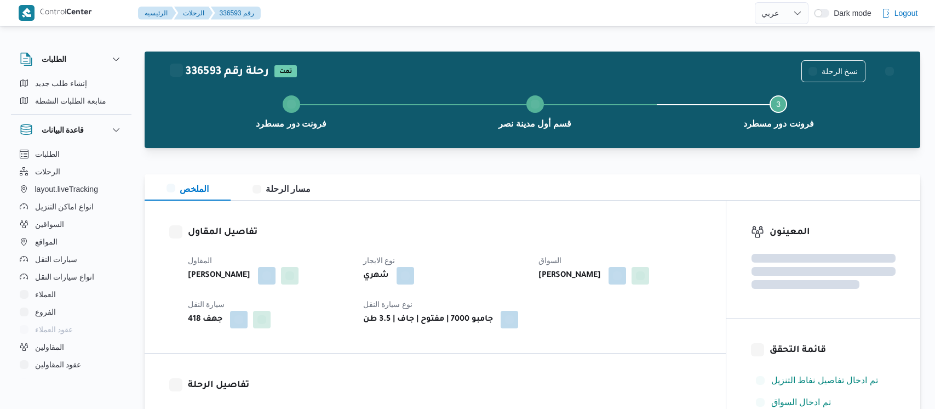
select select "ar"
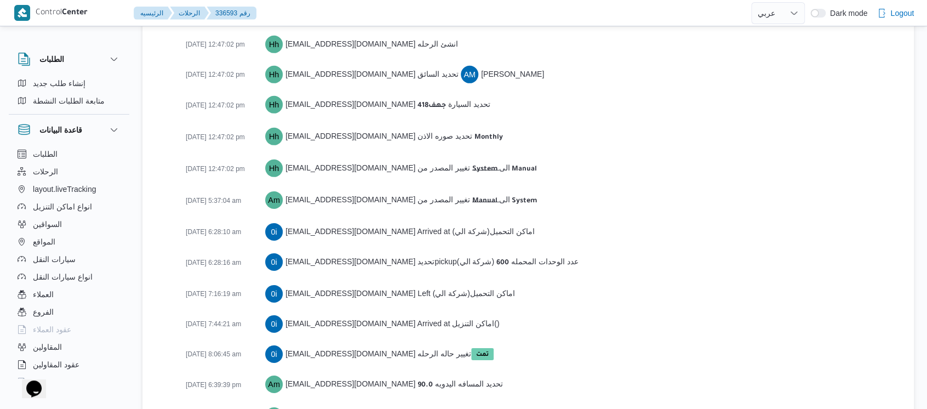
scroll to position [1771, 0]
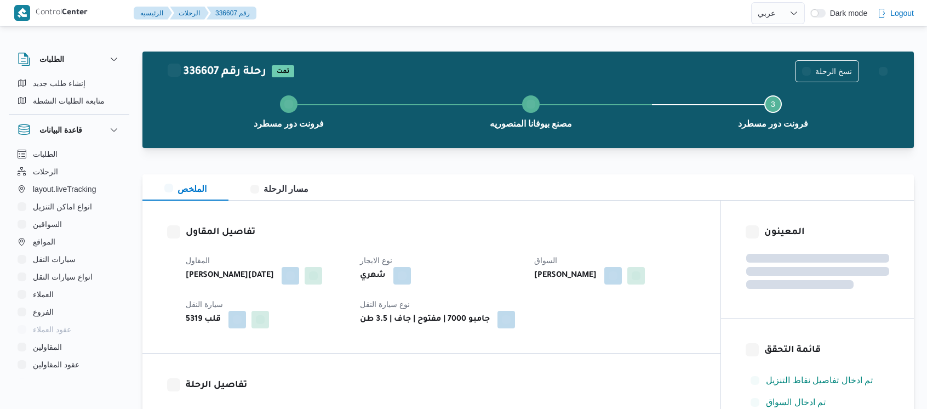
select select "ar"
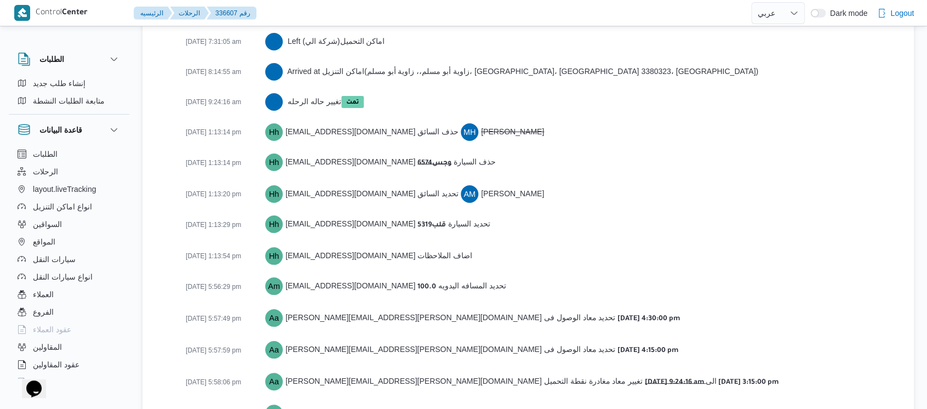
scroll to position [2016, 0]
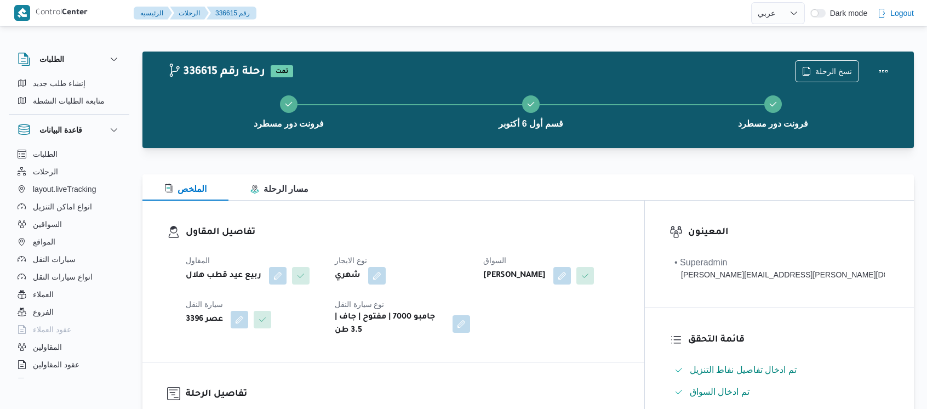
select select "ar"
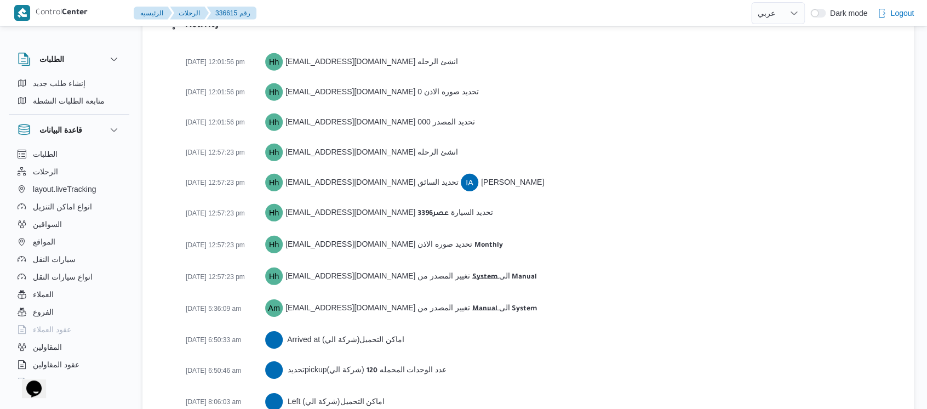
scroll to position [1845, 0]
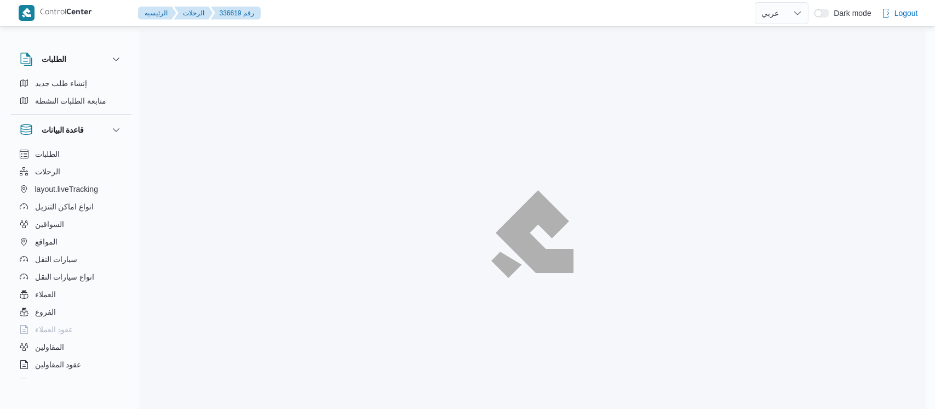
select select "ar"
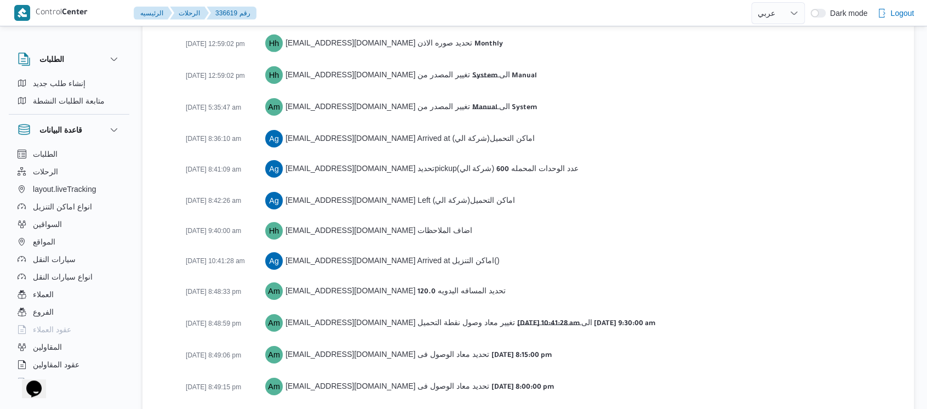
scroll to position [1832, 0]
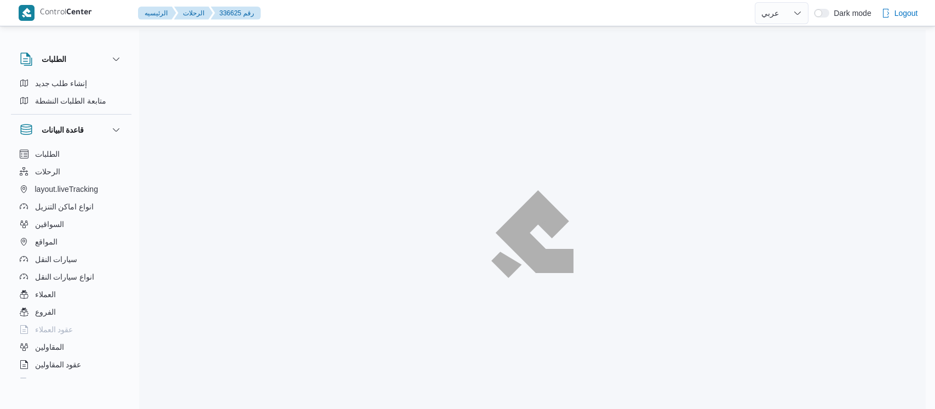
select select "ar"
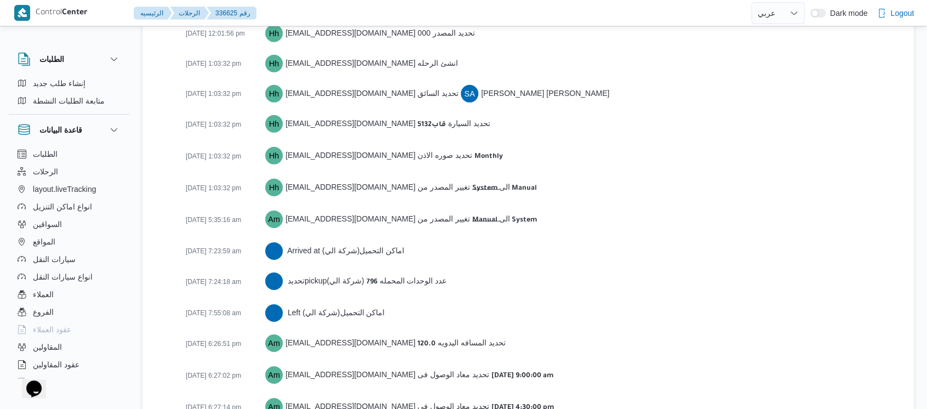
scroll to position [1754, 0]
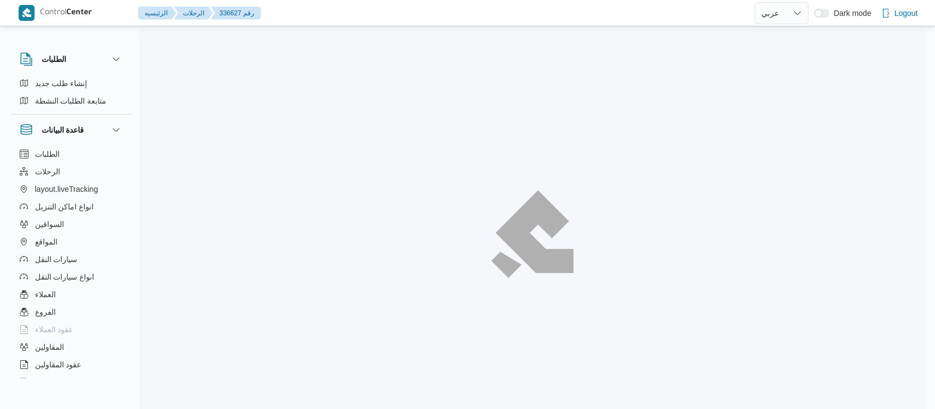
select select "ar"
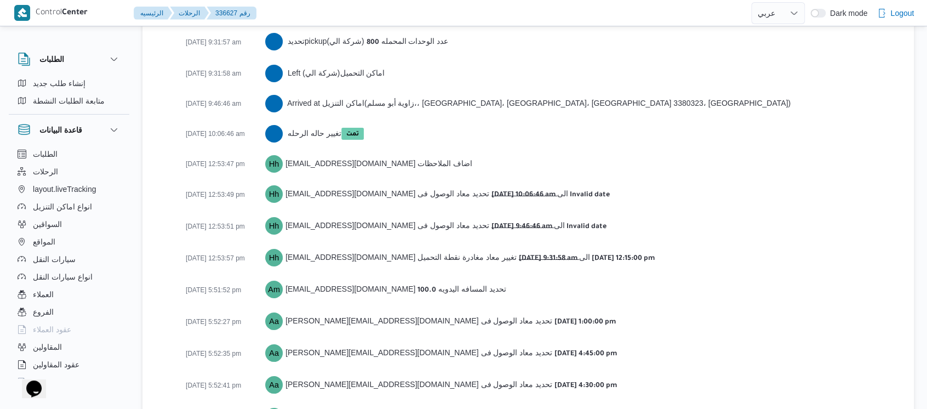
scroll to position [1907, 0]
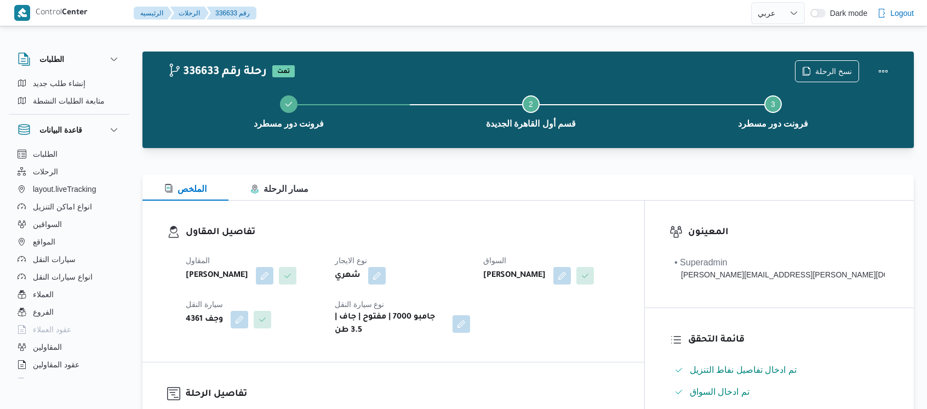
select select "ar"
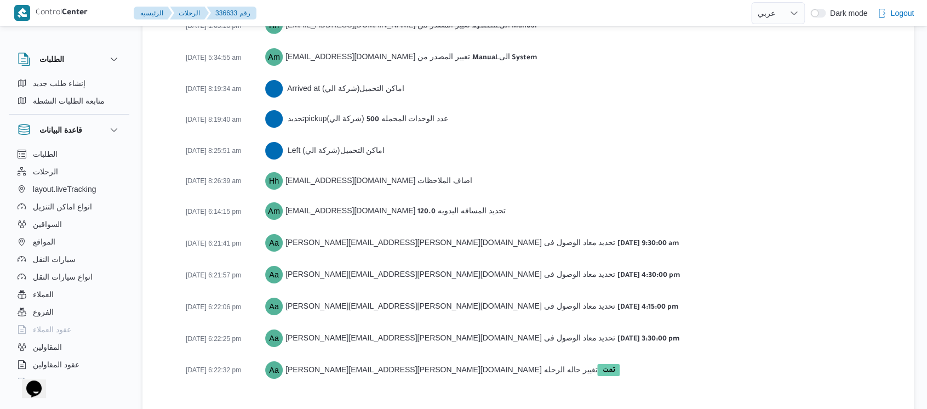
scroll to position [1802, 0]
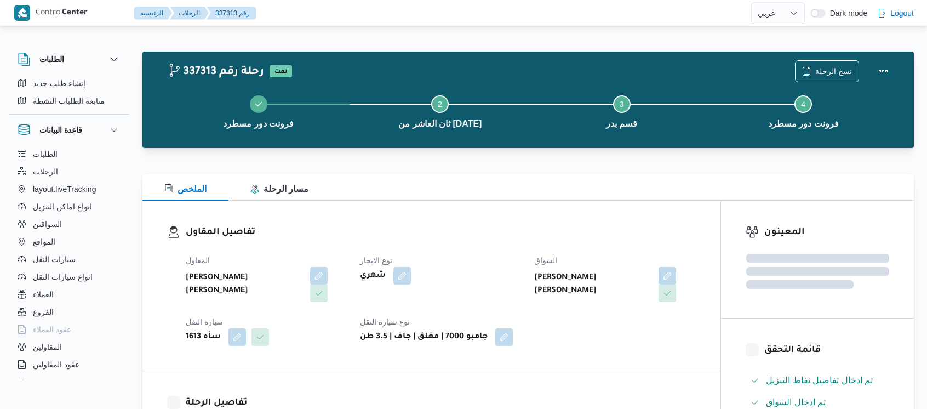
select select "ar"
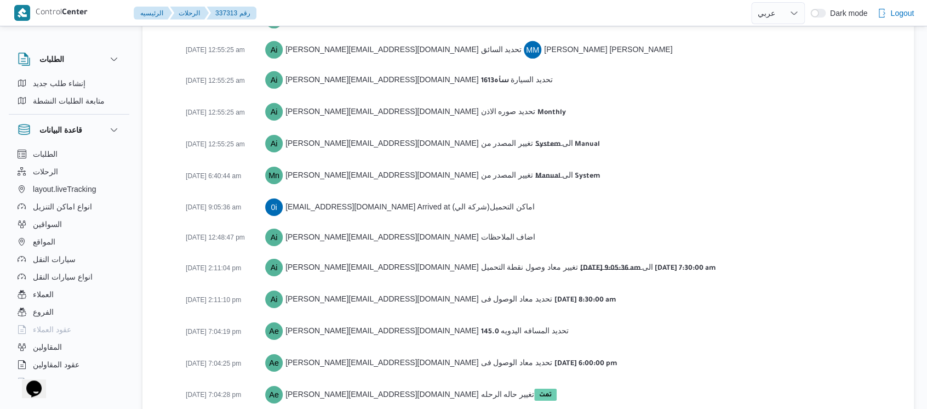
scroll to position [1739, 0]
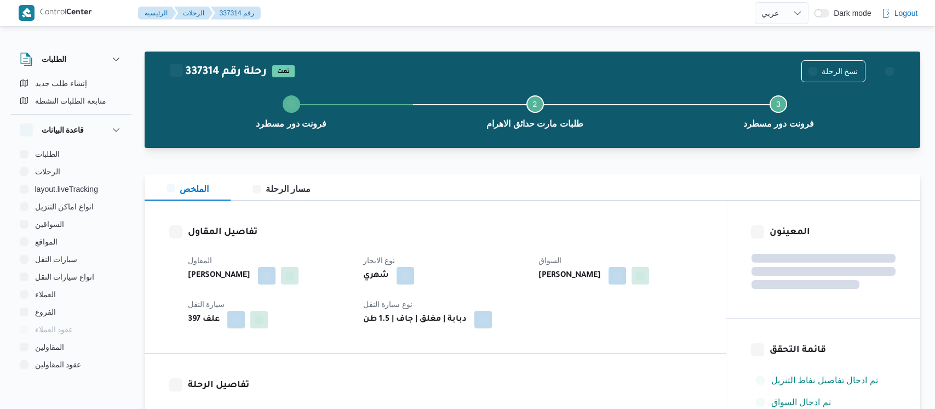
select select "ar"
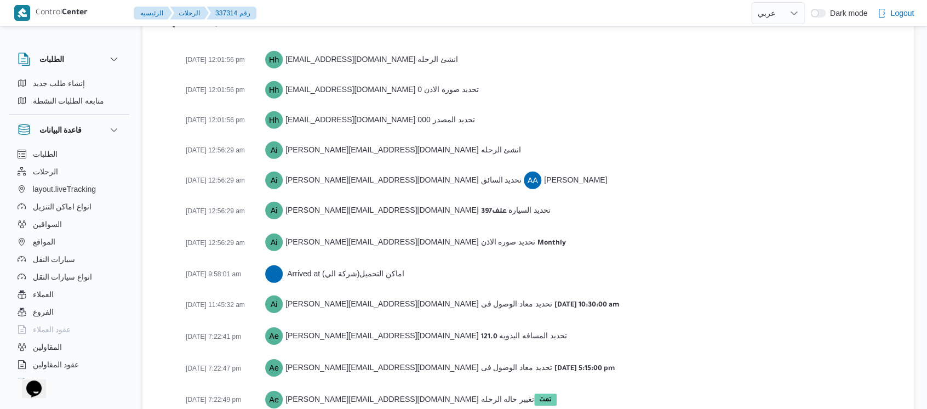
scroll to position [1570, 0]
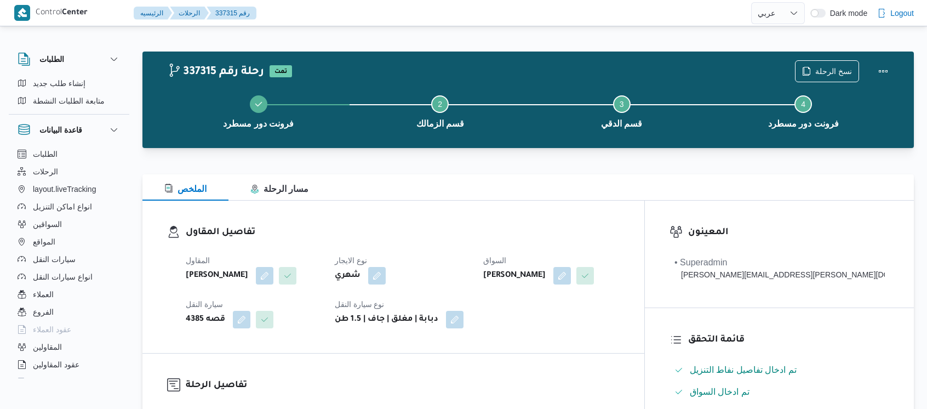
select select "ar"
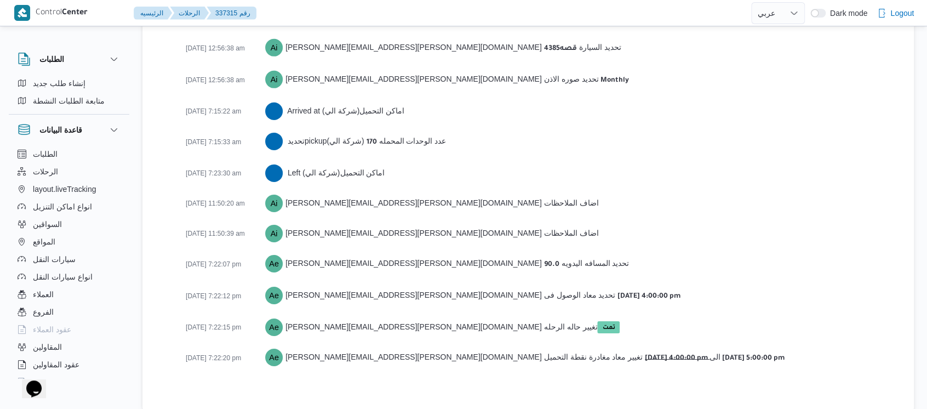
scroll to position [1721, 0]
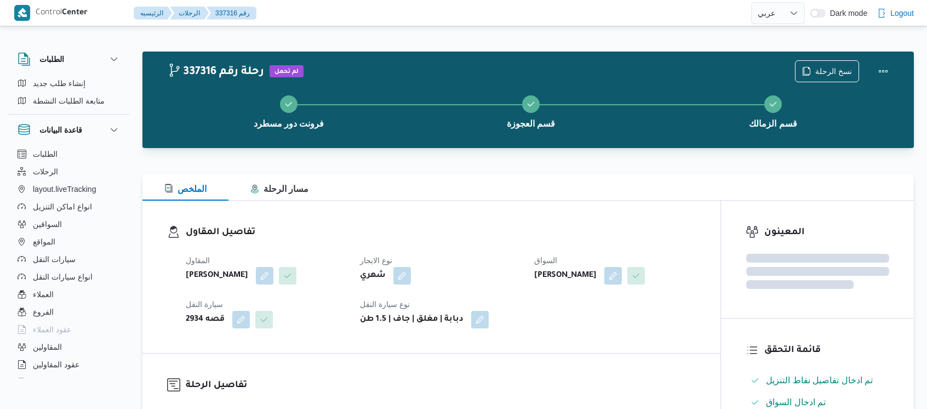
select select "ar"
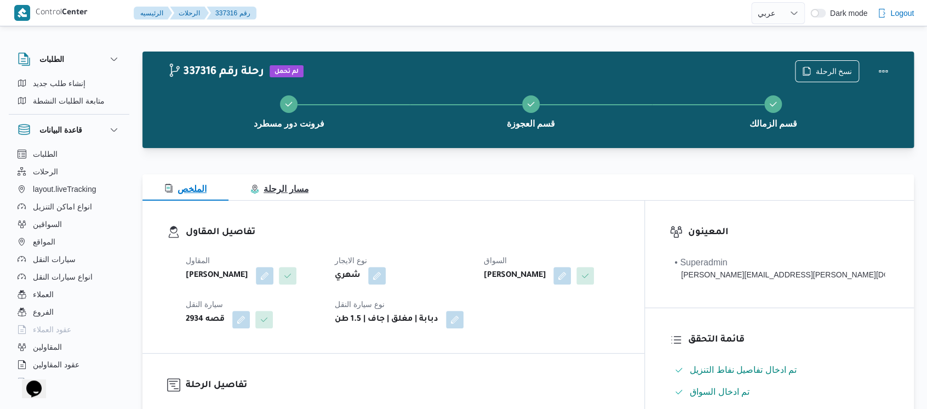
click at [285, 188] on span "مسار الرحلة" at bounding box center [279, 188] width 58 height 9
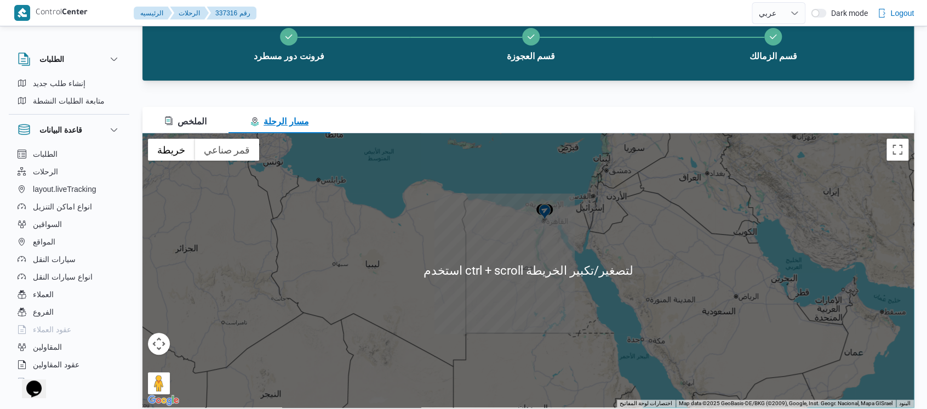
scroll to position [73, 0]
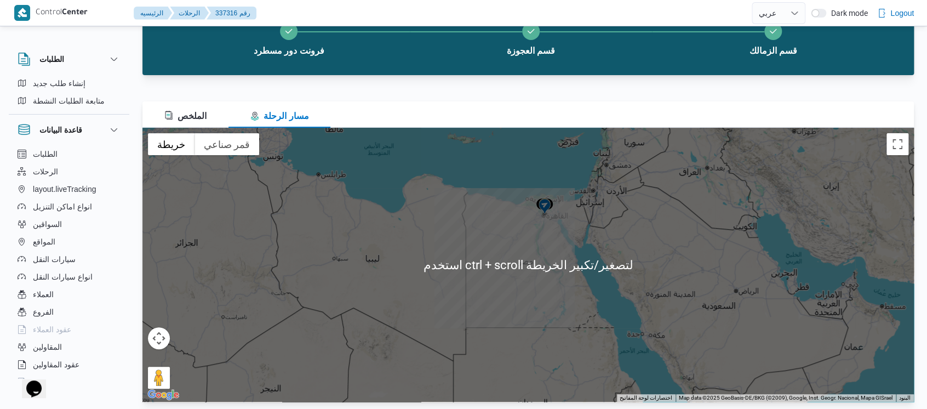
click at [577, 211] on div at bounding box center [527, 265] width 771 height 274
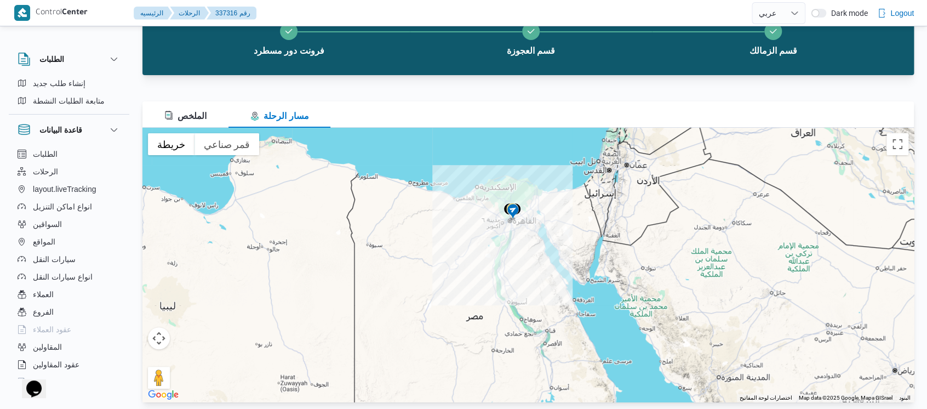
click at [520, 224] on div at bounding box center [527, 265] width 771 height 274
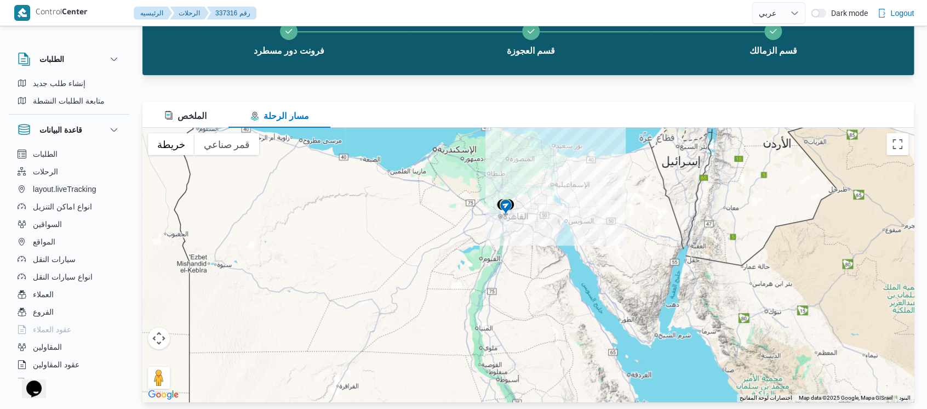
click at [519, 223] on div at bounding box center [527, 265] width 771 height 274
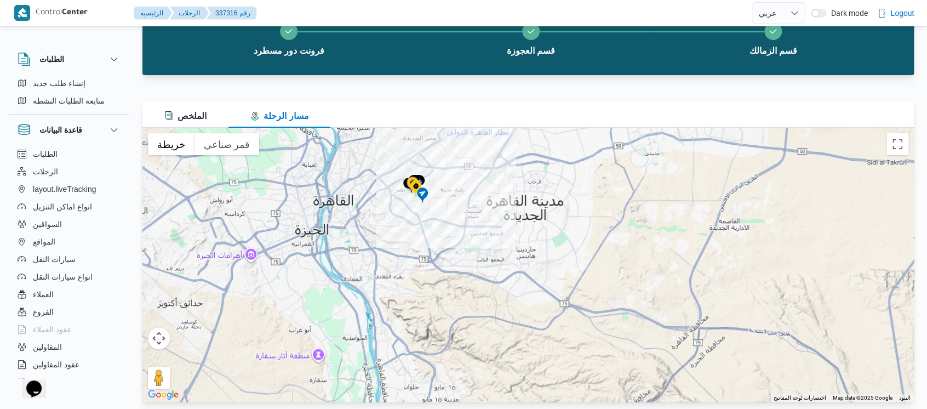
drag, startPoint x: 408, startPoint y: 197, endPoint x: 519, endPoint y: 289, distance: 144.7
click at [519, 289] on div at bounding box center [527, 265] width 771 height 274
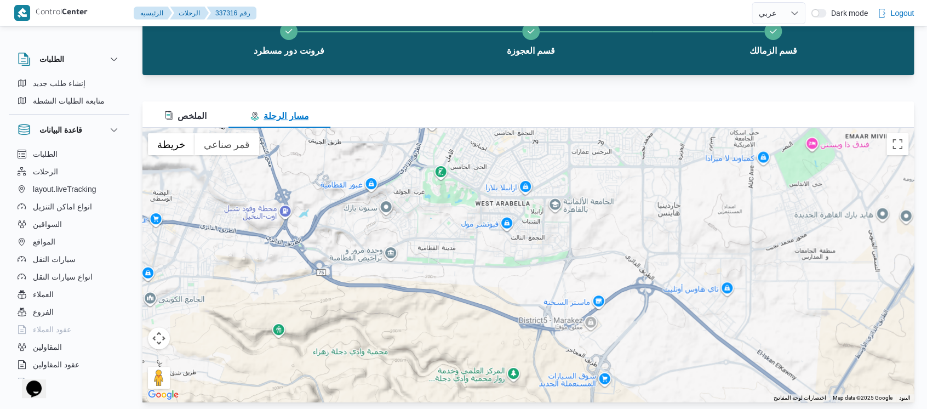
drag, startPoint x: 250, startPoint y: 119, endPoint x: 315, endPoint y: 157, distance: 75.4
click at [315, 157] on div "الملخص مسار الرحلة ← تحريك لليسار → تحريك لليمين ↑ تحريك للأعلى ↓ تحريك للأسفل …" at bounding box center [527, 251] width 771 height 300
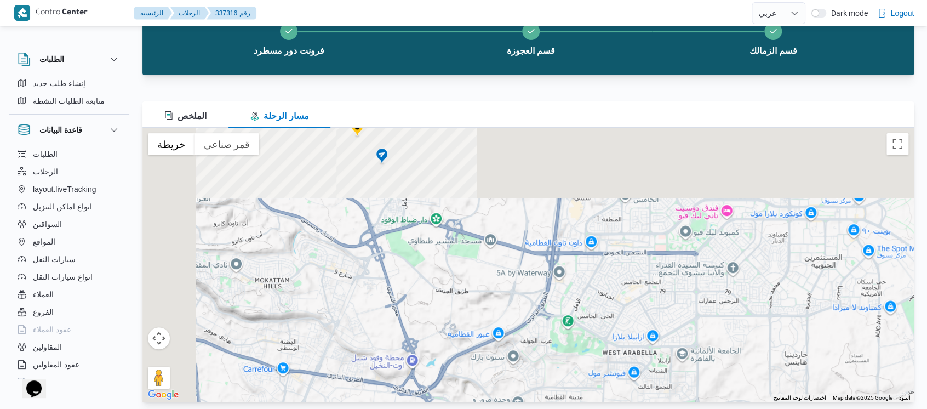
drag, startPoint x: 315, startPoint y: 157, endPoint x: 452, endPoint y: 315, distance: 209.4
click at [452, 315] on div at bounding box center [527, 265] width 771 height 274
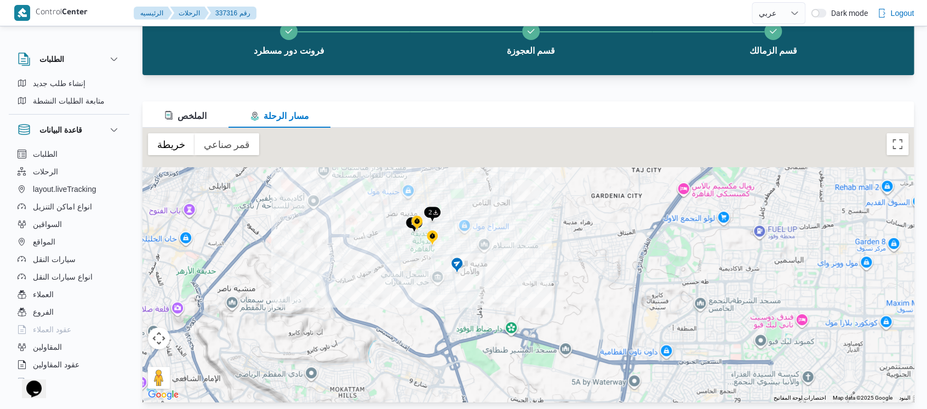
drag, startPoint x: 386, startPoint y: 234, endPoint x: 470, endPoint y: 359, distance: 150.7
click at [470, 359] on div at bounding box center [527, 265] width 771 height 274
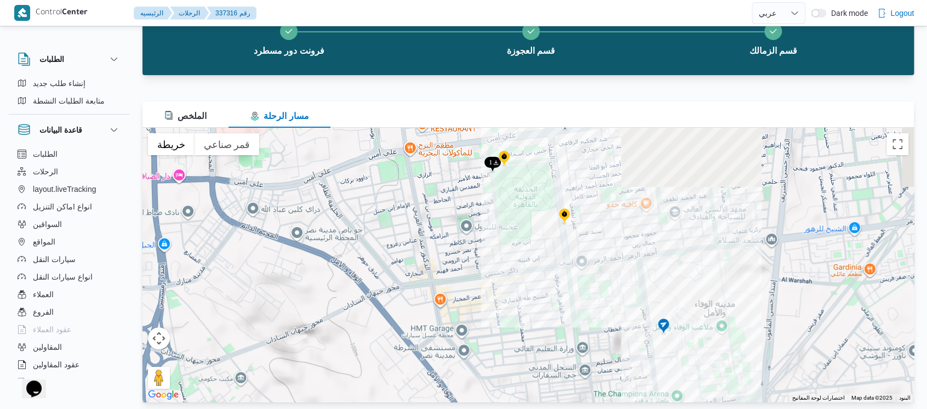
drag, startPoint x: 493, startPoint y: 218, endPoint x: 565, endPoint y: 357, distance: 156.6
click at [565, 357] on div at bounding box center [527, 265] width 771 height 274
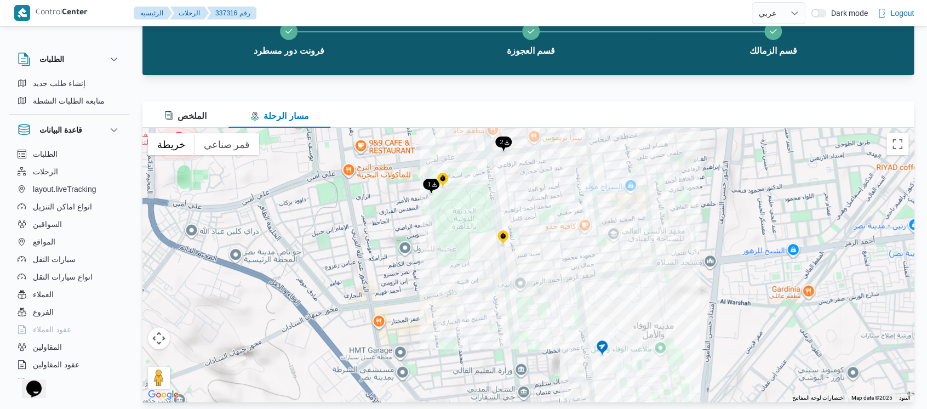
drag, startPoint x: 656, startPoint y: 268, endPoint x: 574, endPoint y: 175, distance: 123.8
click at [574, 175] on div at bounding box center [527, 265] width 771 height 274
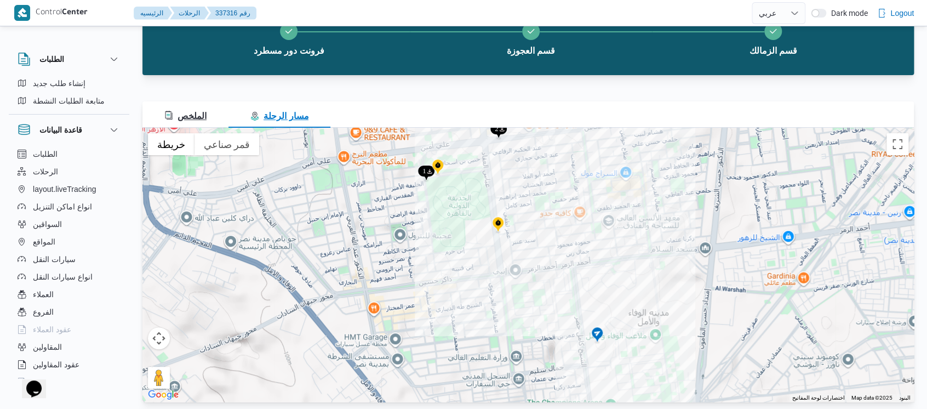
click at [202, 111] on span "الملخص" at bounding box center [185, 115] width 42 height 9
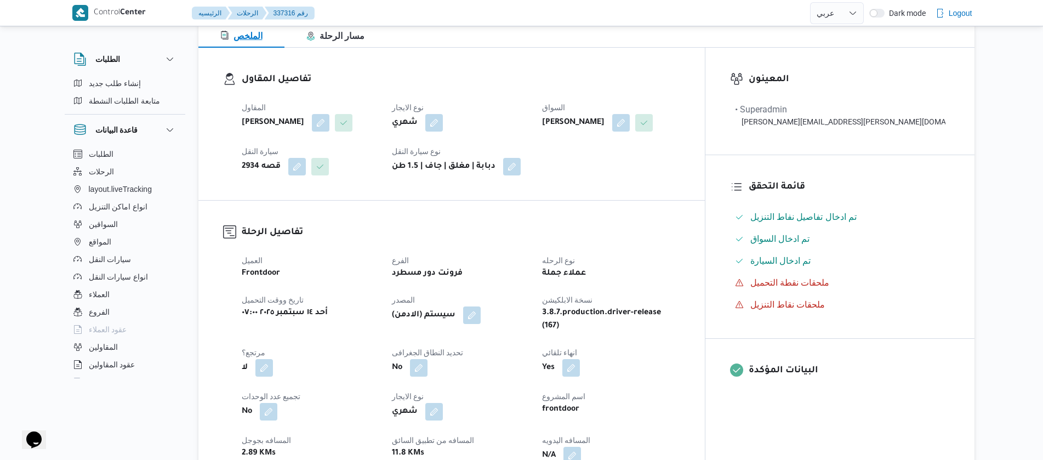
scroll to position [138, 0]
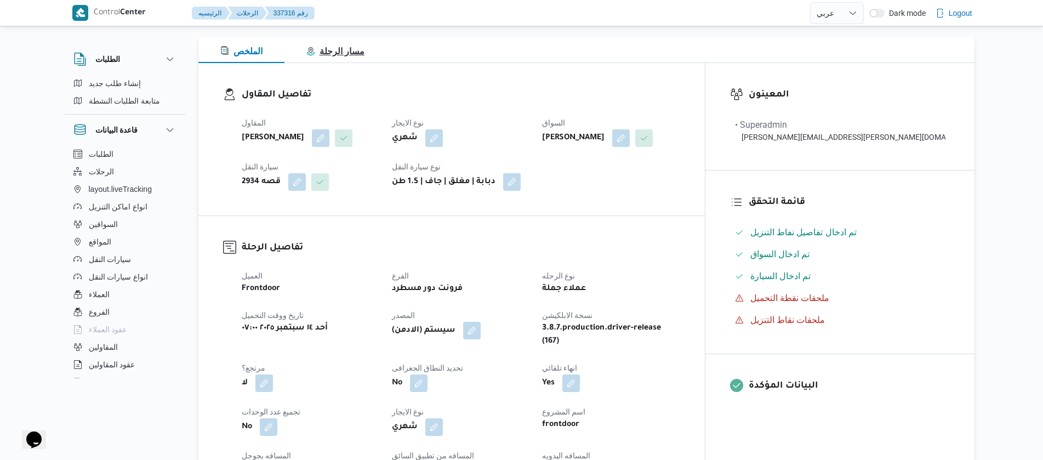
click at [320, 56] on span "مسار الرحلة" at bounding box center [335, 51] width 58 height 9
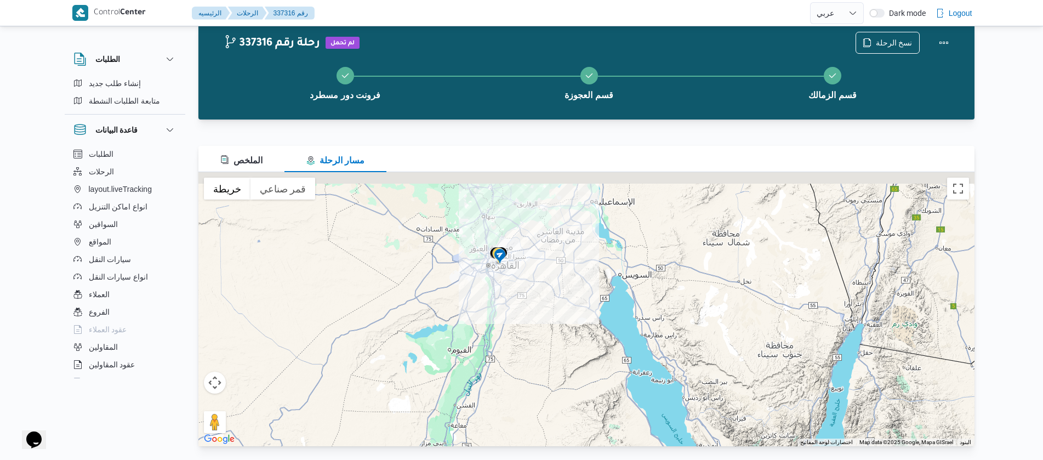
drag, startPoint x: 500, startPoint y: 242, endPoint x: 577, endPoint y: 328, distance: 115.7
click at [577, 328] on div at bounding box center [586, 309] width 776 height 274
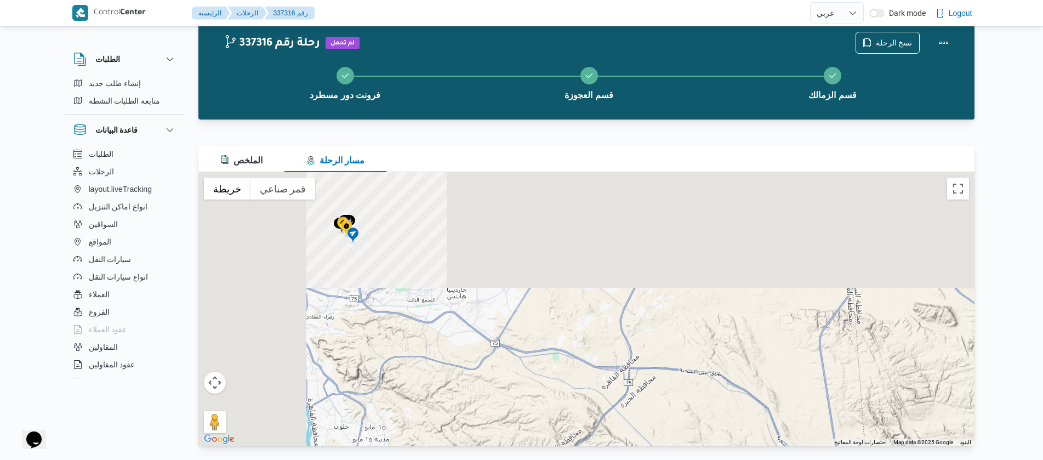
drag, startPoint x: 407, startPoint y: 225, endPoint x: 709, endPoint y: 491, distance: 403.3
click at [709, 408] on html "Control Center الرئيسيه الرحلات 337316 رقم English عربي Dark mode Logout الطلبا…" at bounding box center [521, 202] width 1043 height 460
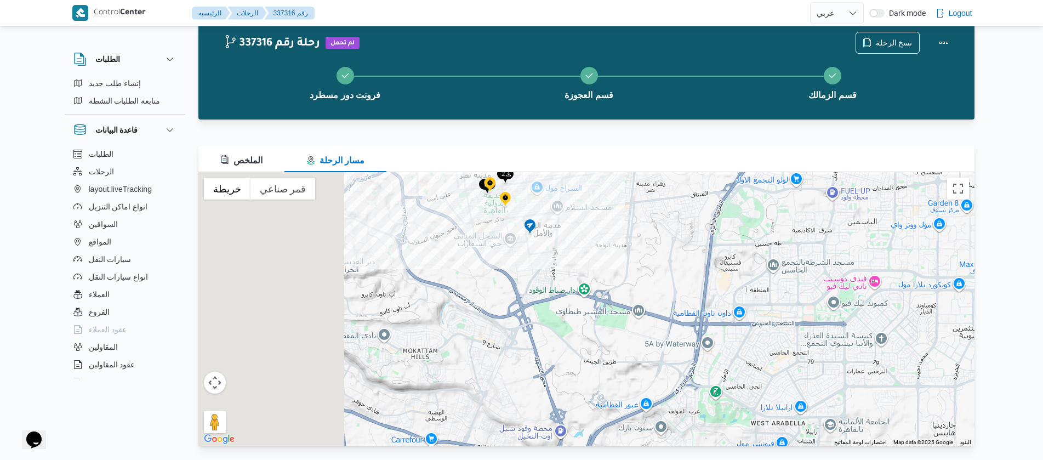
drag, startPoint x: 386, startPoint y: 196, endPoint x: 619, endPoint y: 360, distance: 285.0
click at [619, 360] on div at bounding box center [586, 309] width 776 height 274
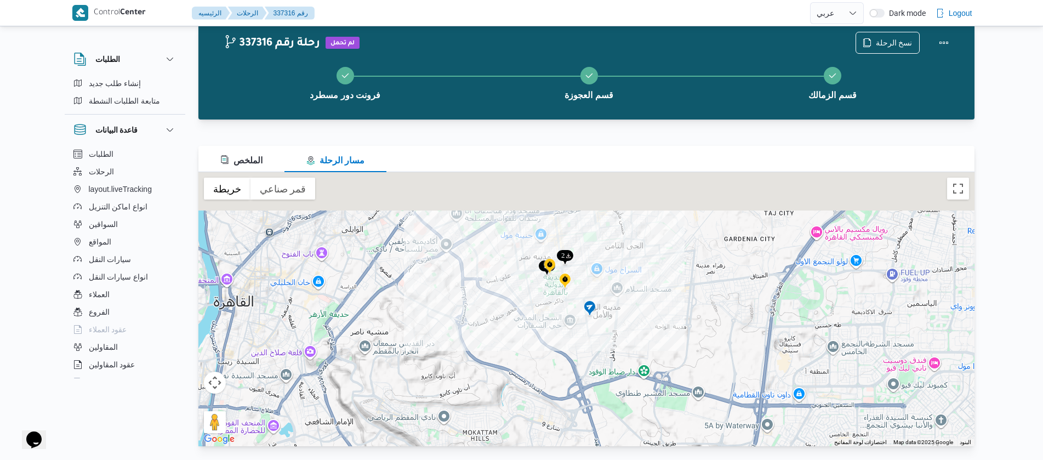
drag, startPoint x: 523, startPoint y: 203, endPoint x: 568, endPoint y: 290, distance: 98.3
click at [568, 290] on img at bounding box center [565, 281] width 18 height 18
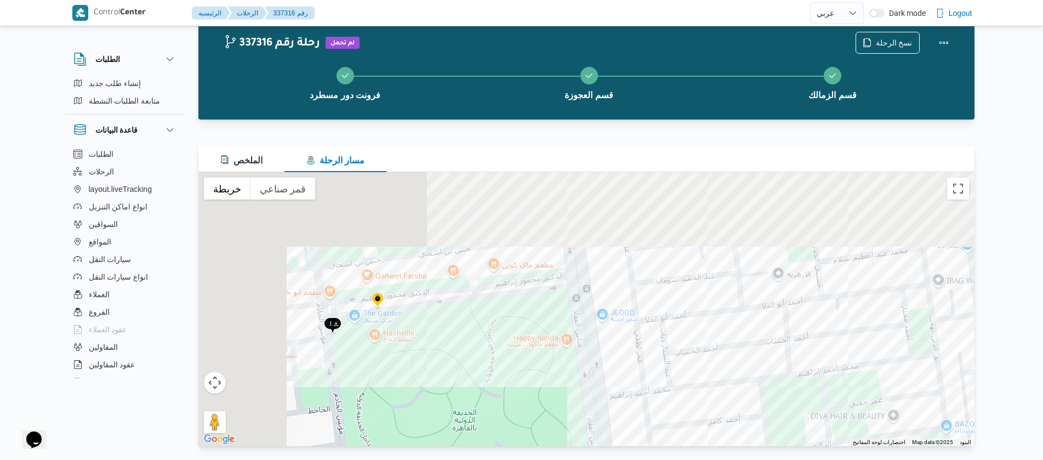
drag, startPoint x: 526, startPoint y: 269, endPoint x: 711, endPoint y: 461, distance: 266.2
click at [711, 408] on html "Control Center الرئيسيه الرحلات 337316 رقم English عربي Dark mode Logout الطلبا…" at bounding box center [521, 202] width 1043 height 460
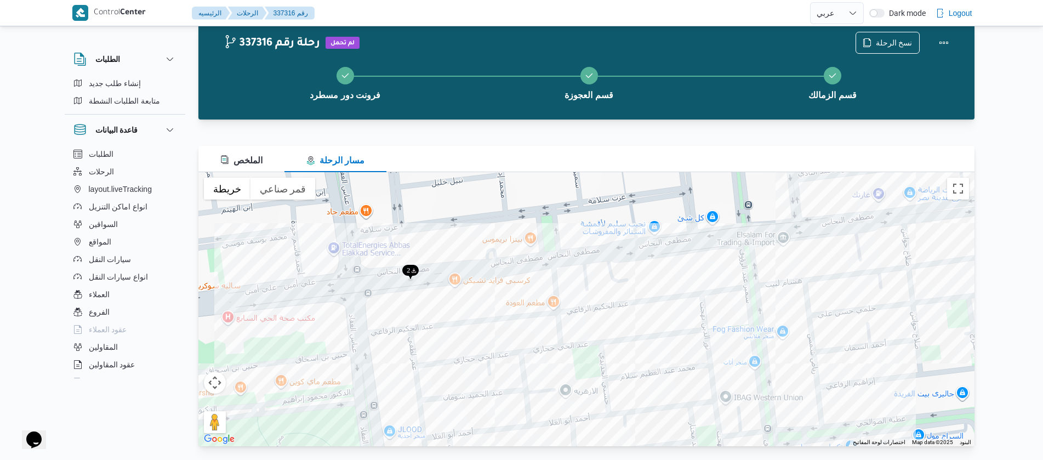
drag, startPoint x: 631, startPoint y: 203, endPoint x: 364, endPoint y: 301, distance: 284.1
click at [364, 301] on div at bounding box center [586, 309] width 776 height 274
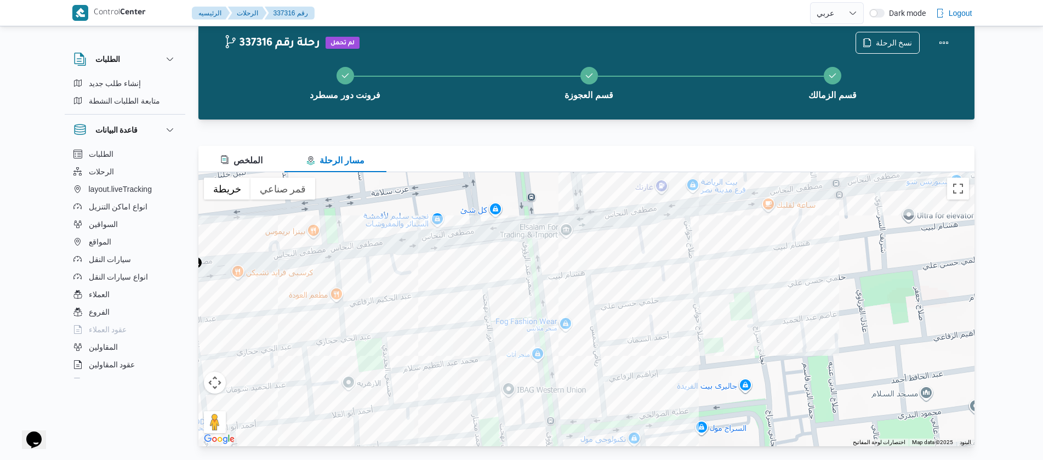
drag, startPoint x: 512, startPoint y: 325, endPoint x: 323, endPoint y: 319, distance: 189.1
click at [323, 319] on div at bounding box center [586, 309] width 776 height 274
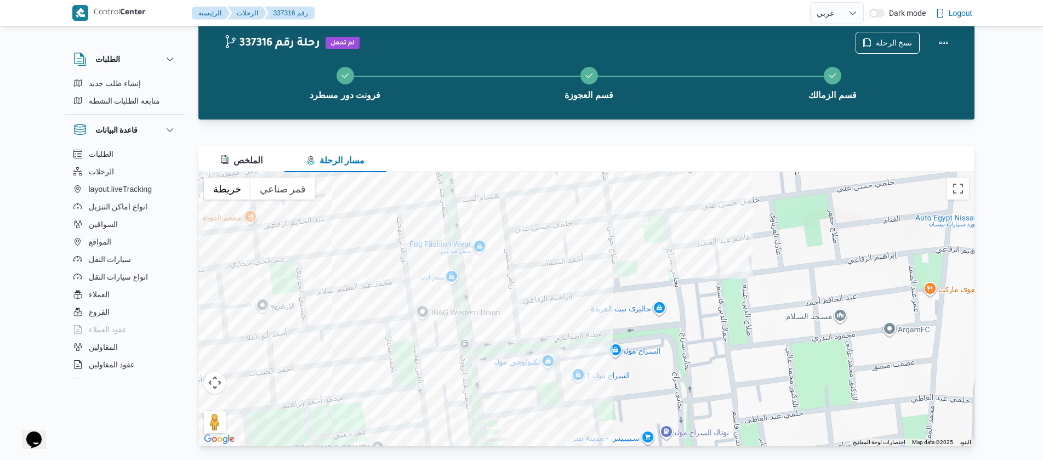
drag, startPoint x: 323, startPoint y: 319, endPoint x: 257, endPoint y: 221, distance: 118.2
click at [257, 221] on div at bounding box center [586, 309] width 776 height 274
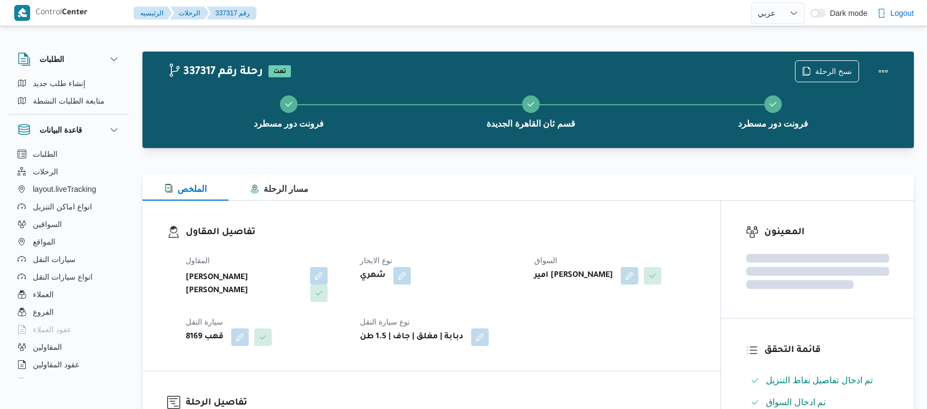
select select "ar"
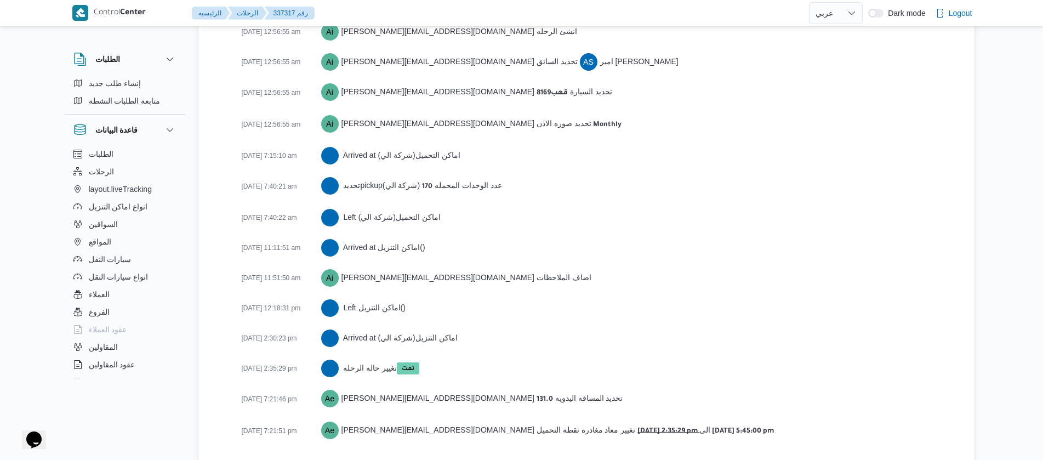
scroll to position [1689, 0]
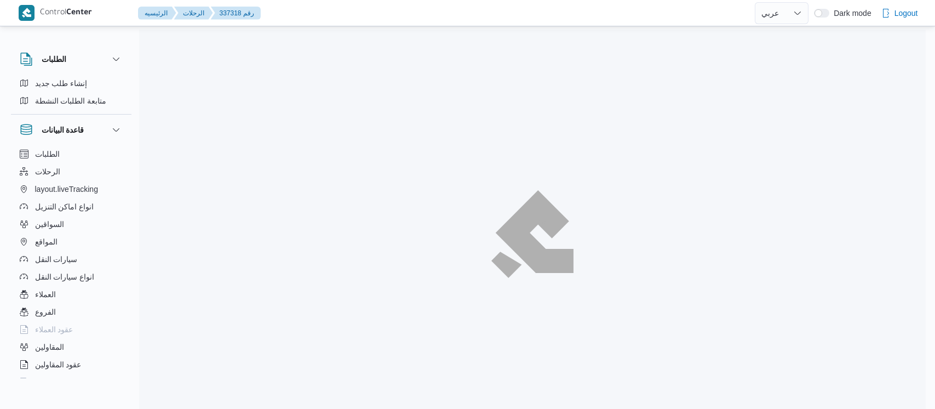
select select "ar"
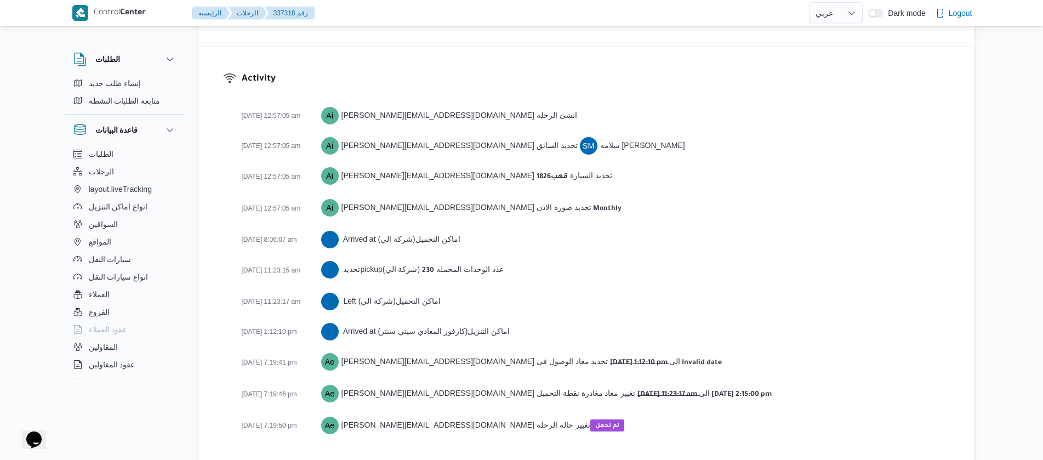
scroll to position [1489, 0]
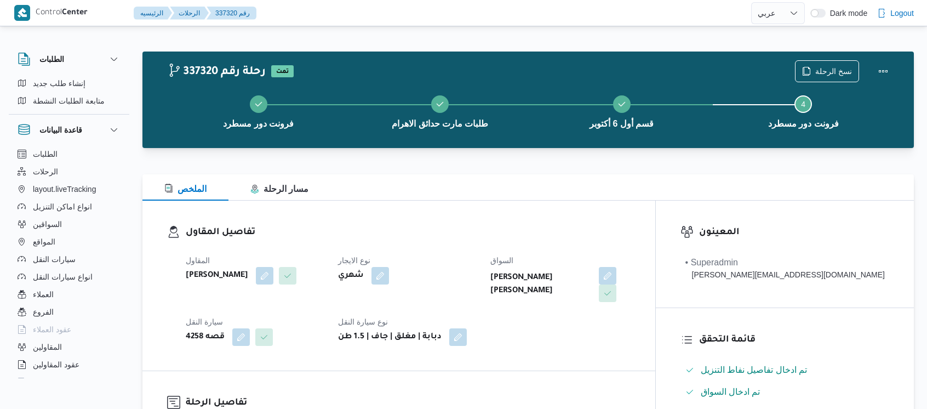
select select "ar"
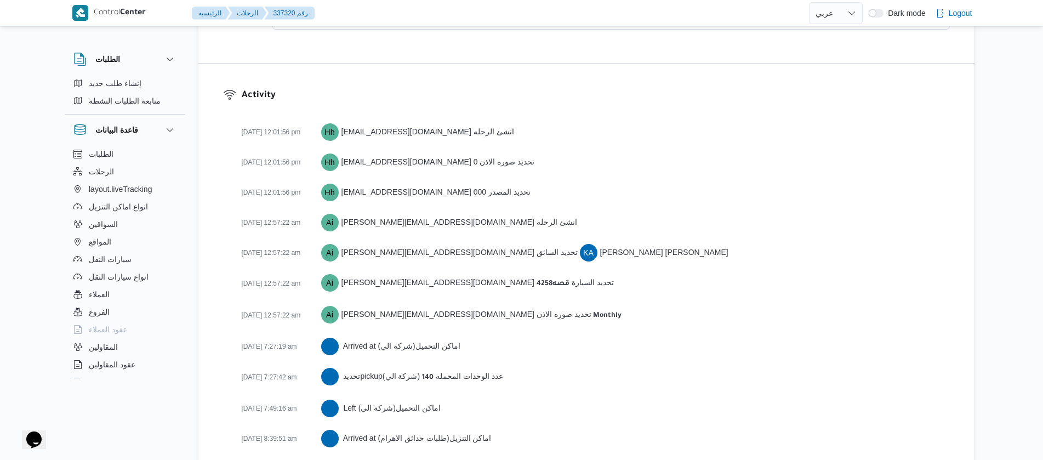
scroll to position [1701, 0]
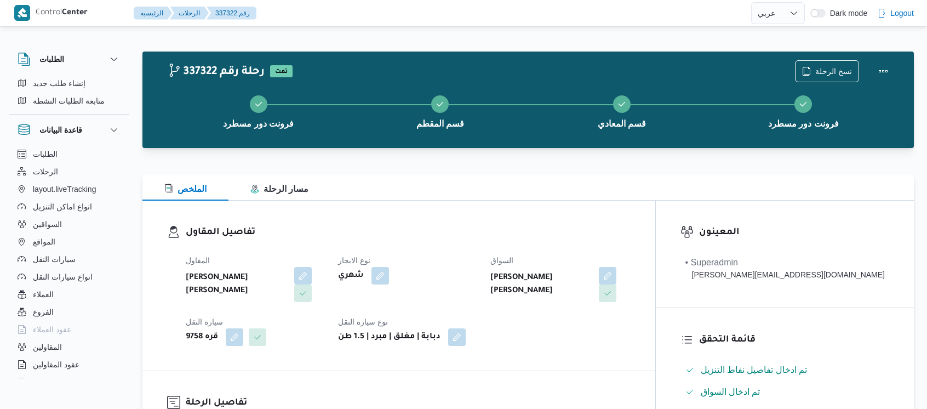
select select "ar"
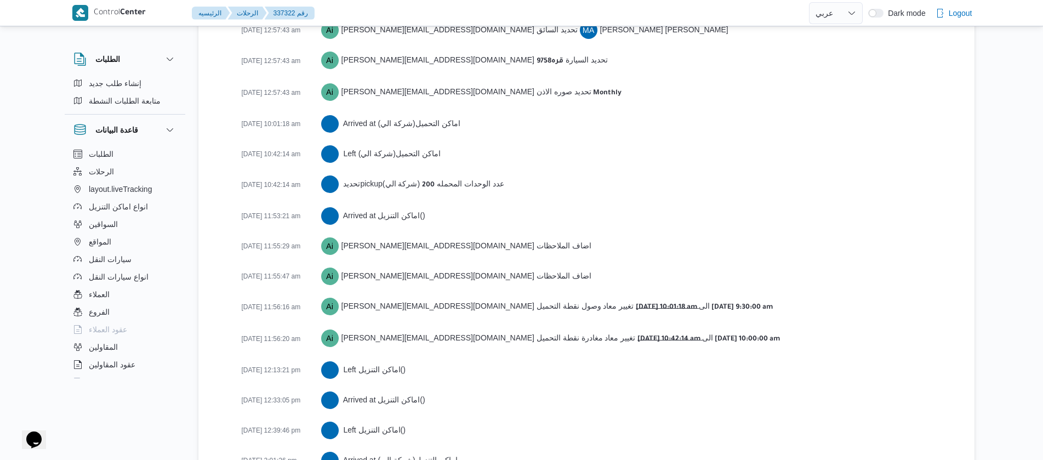
scroll to position [1853, 0]
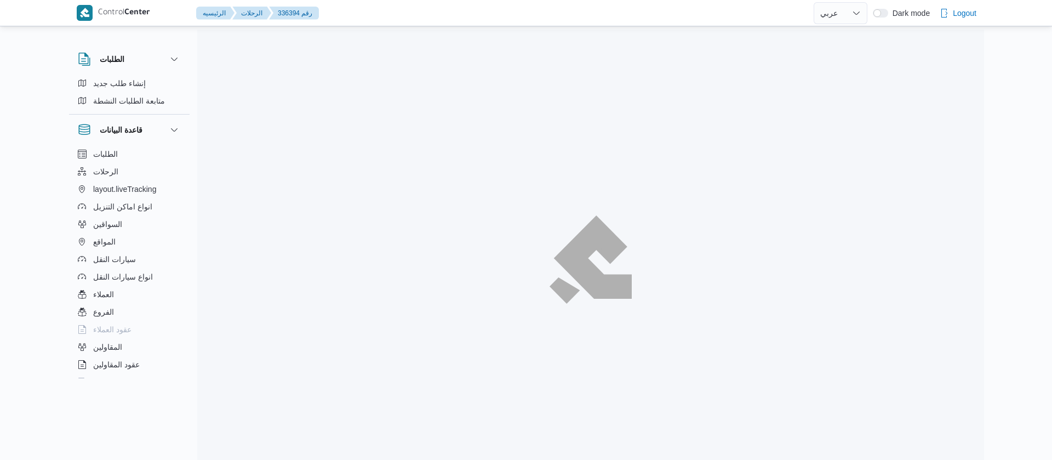
select select "ar"
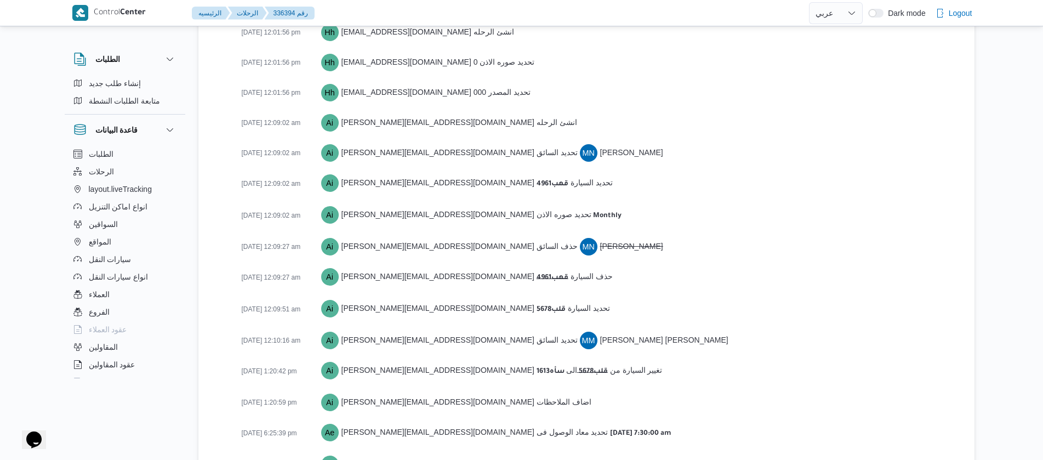
scroll to position [1570, 0]
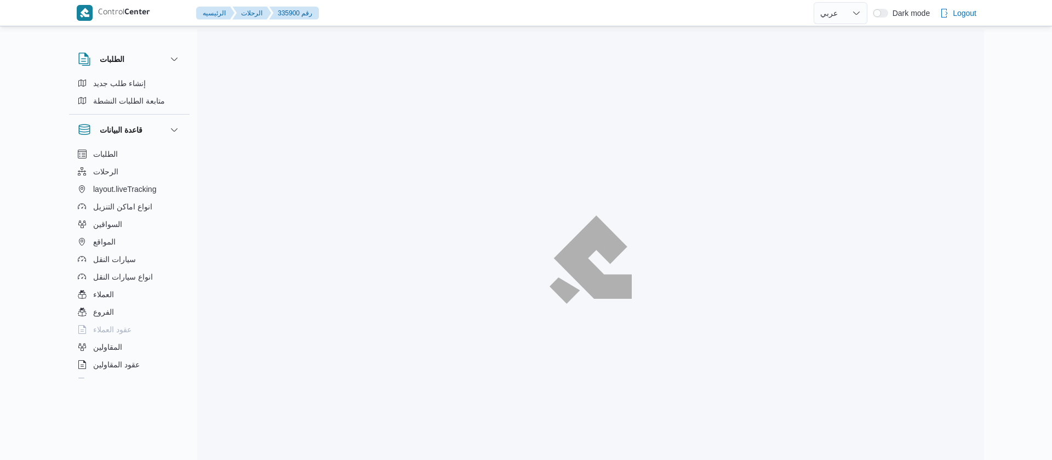
select select "ar"
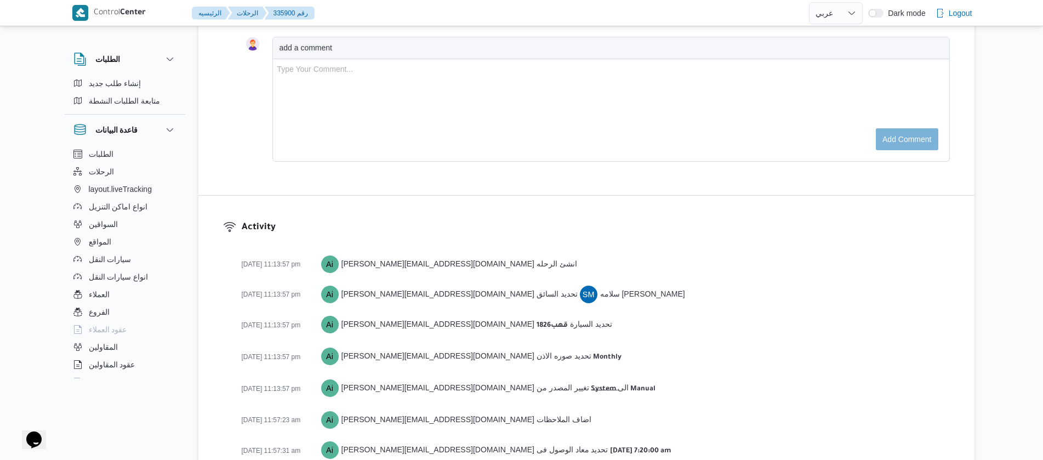
scroll to position [1490, 0]
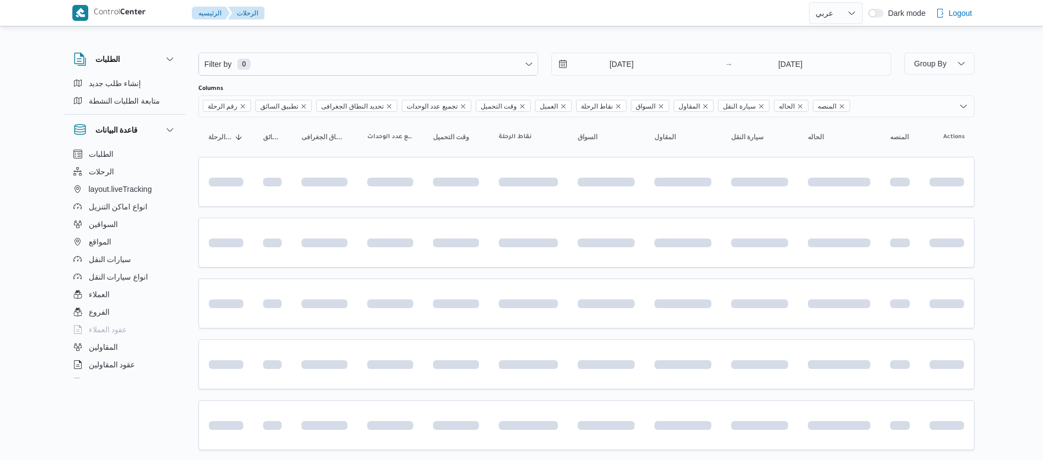
select select "ar"
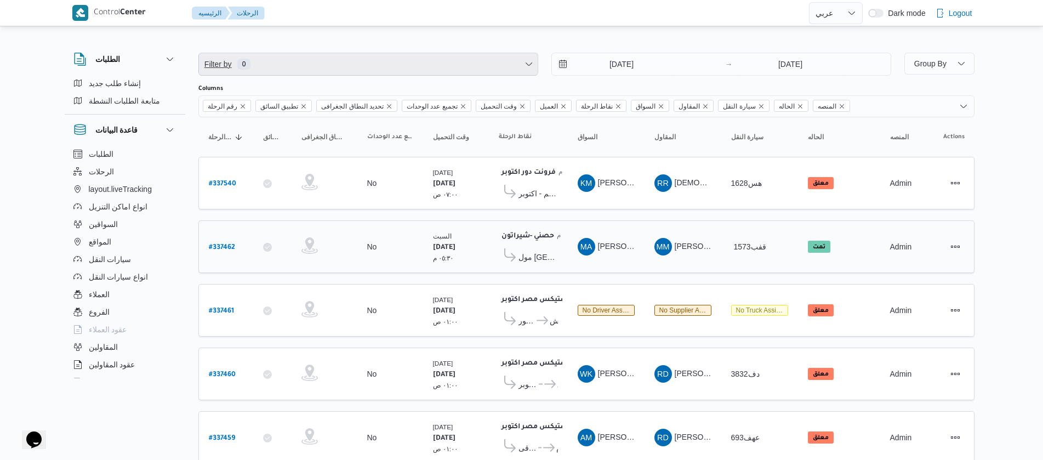
click at [340, 65] on span "Filter by 0" at bounding box center [368, 64] width 339 height 22
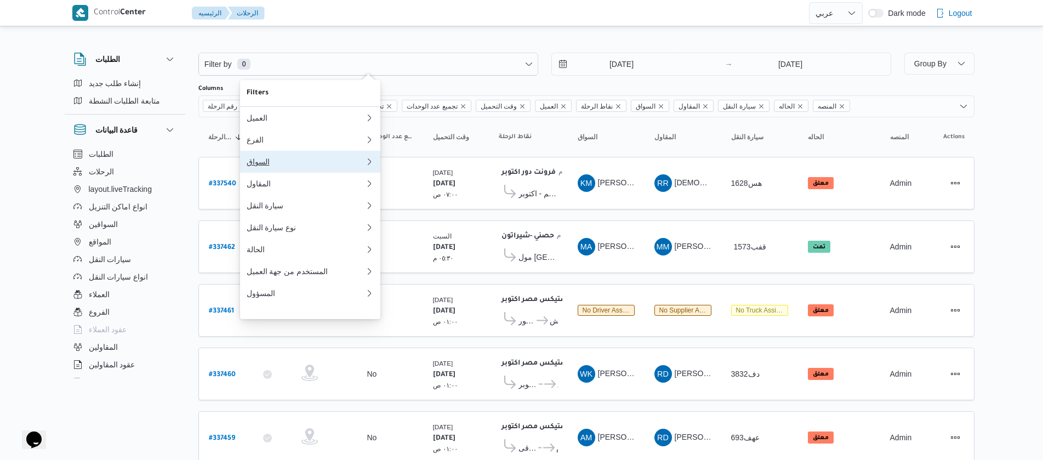
click at [265, 173] on button "السواق" at bounding box center [310, 162] width 140 height 22
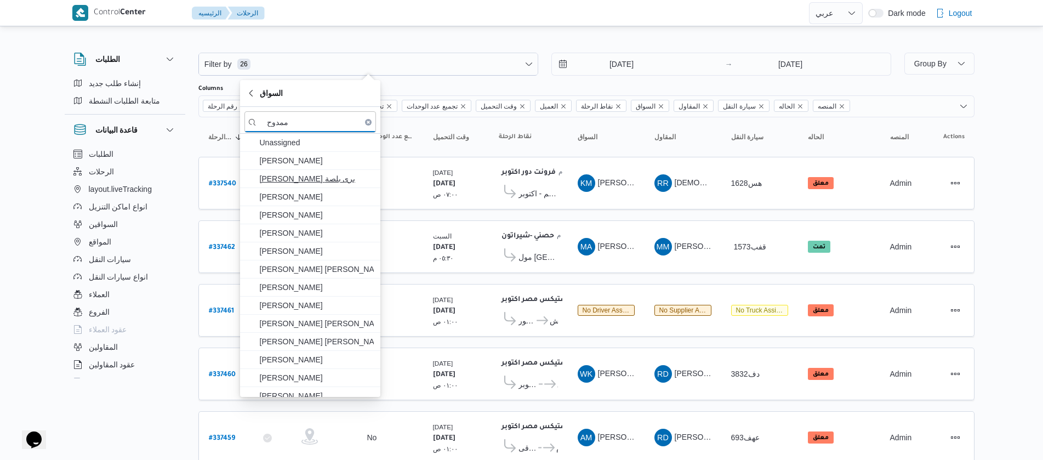
type input "ممدوح"
click at [288, 182] on span "[PERSON_NAME] برى بلصة" at bounding box center [317, 178] width 114 height 13
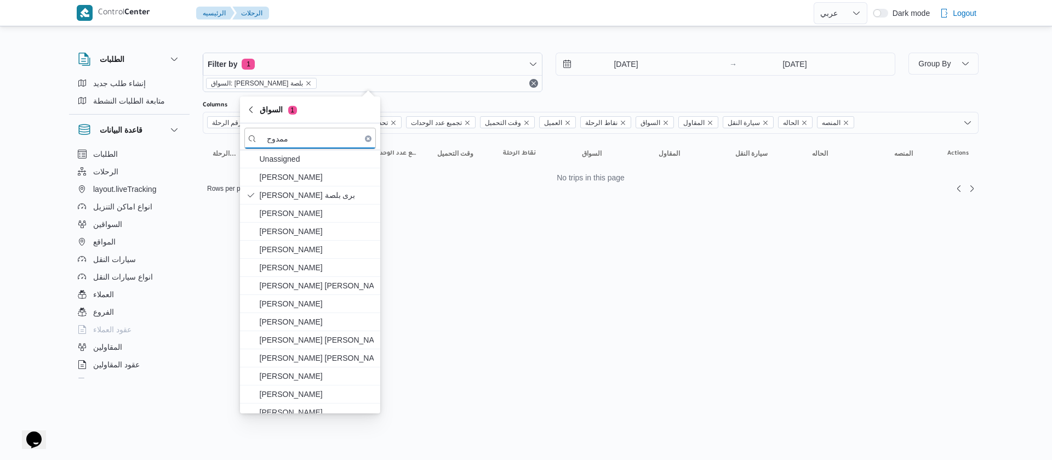
click at [600, 68] on input "[DATE]" at bounding box center [618, 64] width 124 height 22
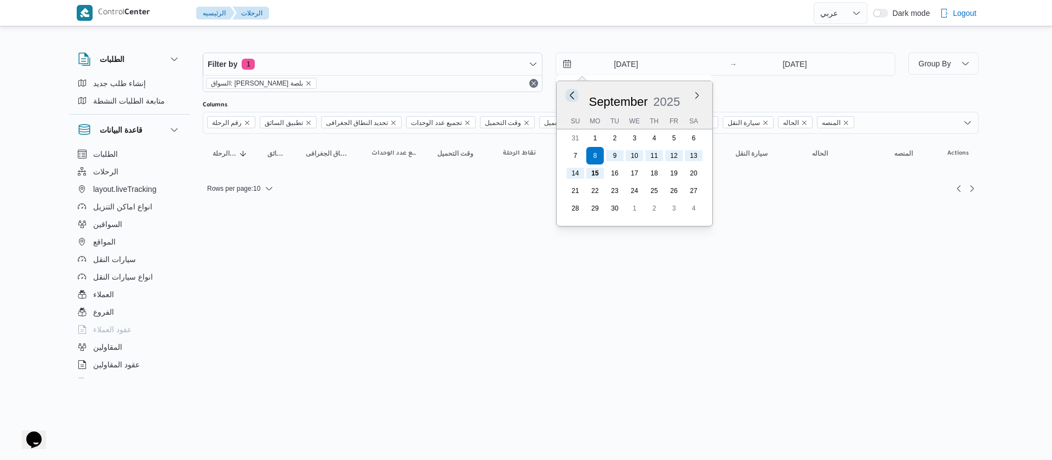
click at [573, 98] on button "Previous Month" at bounding box center [571, 95] width 10 height 10
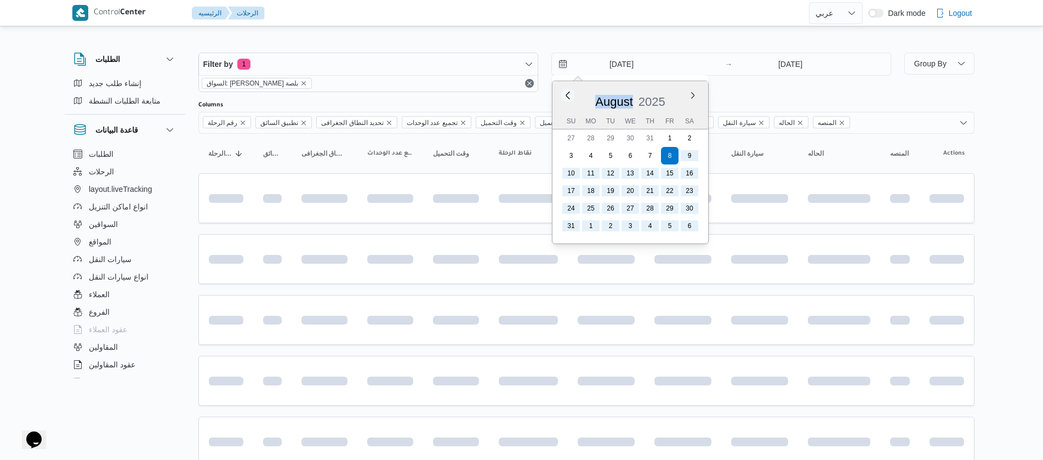
click at [573, 98] on div "[DATE]" at bounding box center [630, 99] width 156 height 28
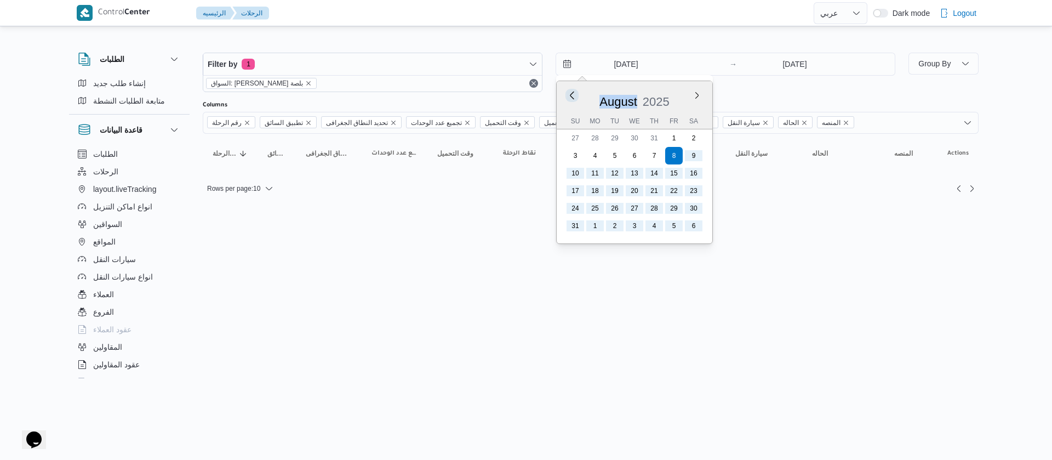
click at [573, 98] on button "Previous Month" at bounding box center [571, 95] width 10 height 10
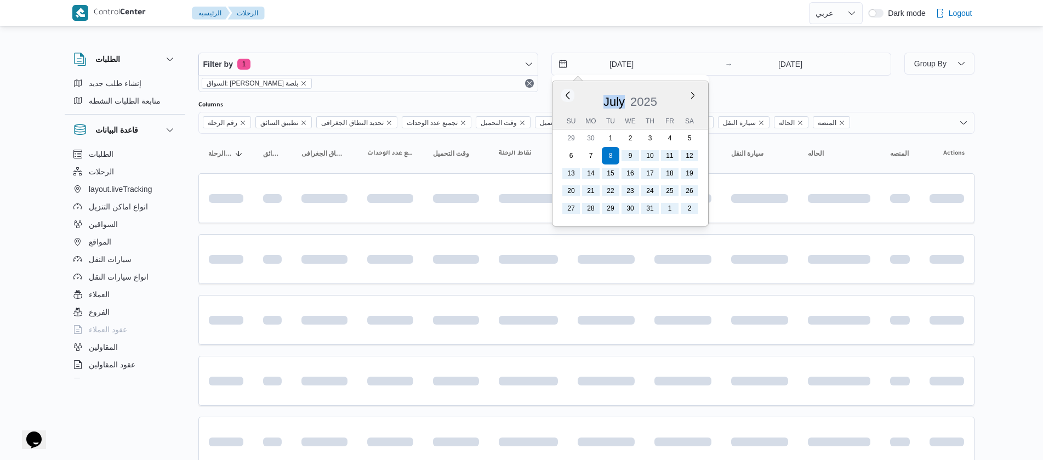
click at [573, 98] on div "[DATE]" at bounding box center [630, 99] width 156 height 28
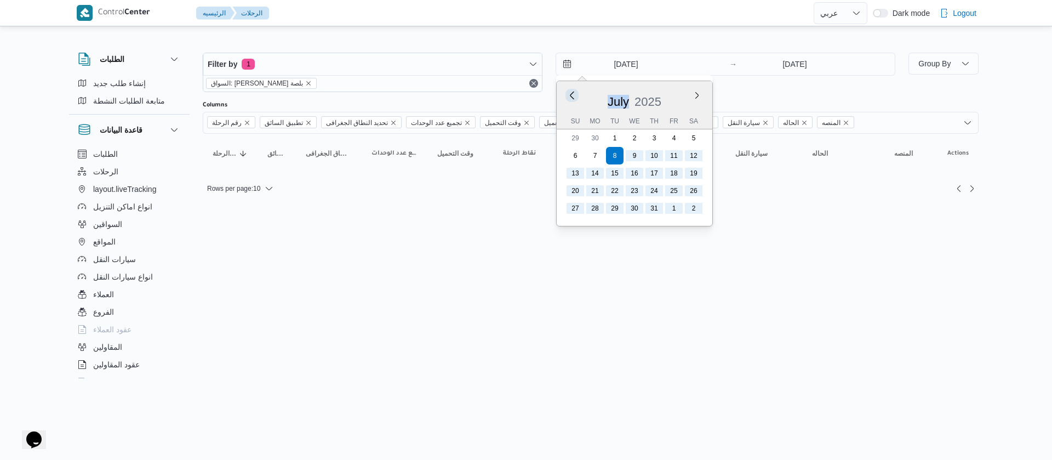
click at [573, 98] on button "Previous Month" at bounding box center [571, 95] width 10 height 10
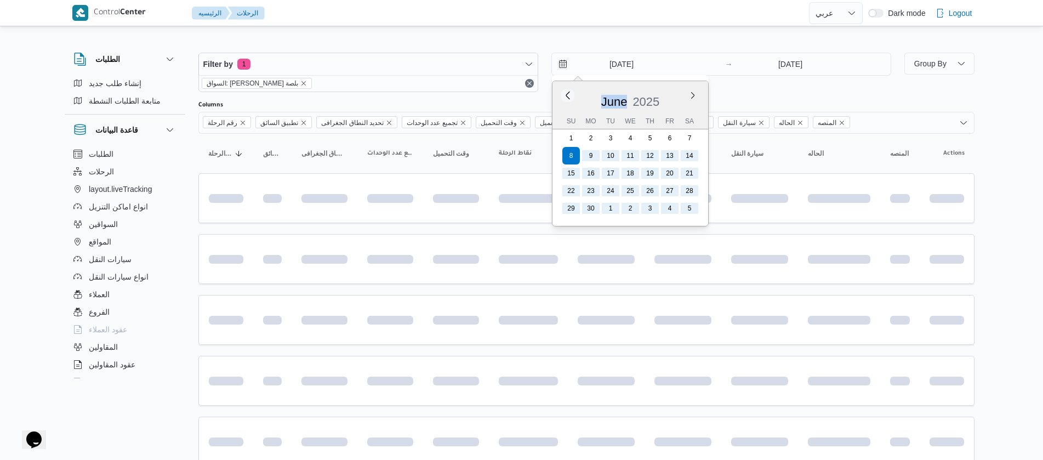
click at [573, 98] on div "[DATE]" at bounding box center [630, 99] width 156 height 28
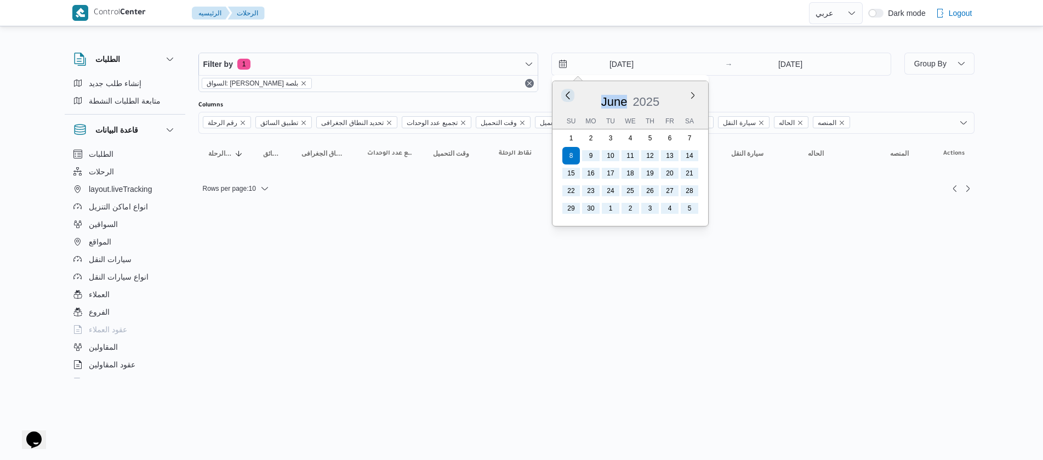
click at [573, 98] on button "Previous Month" at bounding box center [567, 95] width 10 height 10
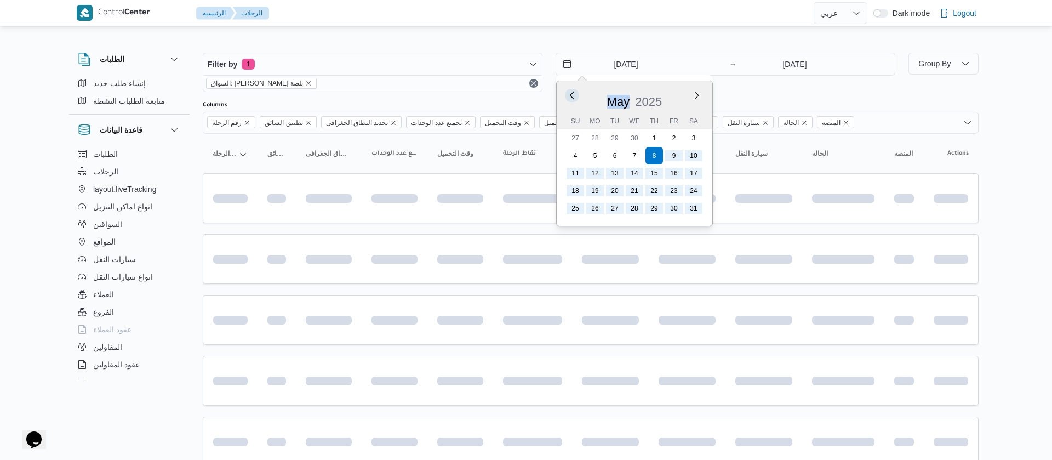
click at [573, 98] on button "Previous Month" at bounding box center [571, 95] width 10 height 10
click at [573, 98] on div "[DATE]" at bounding box center [630, 99] width 156 height 28
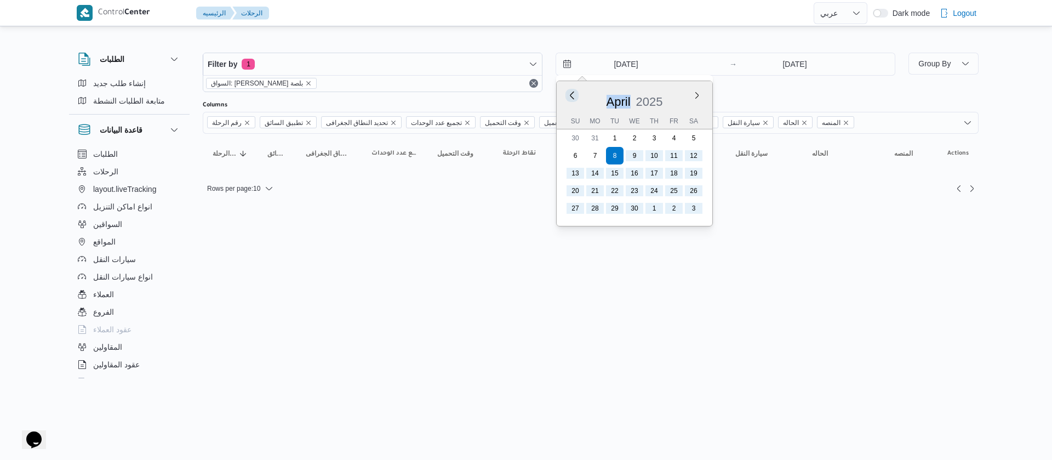
click at [573, 98] on button "Previous Month" at bounding box center [571, 95] width 10 height 10
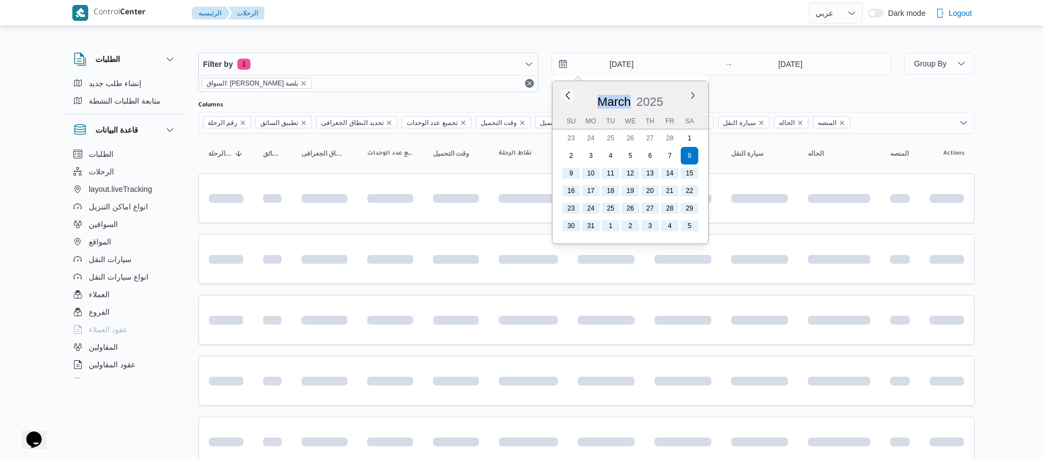
click at [573, 98] on div "[DATE]" at bounding box center [630, 99] width 156 height 28
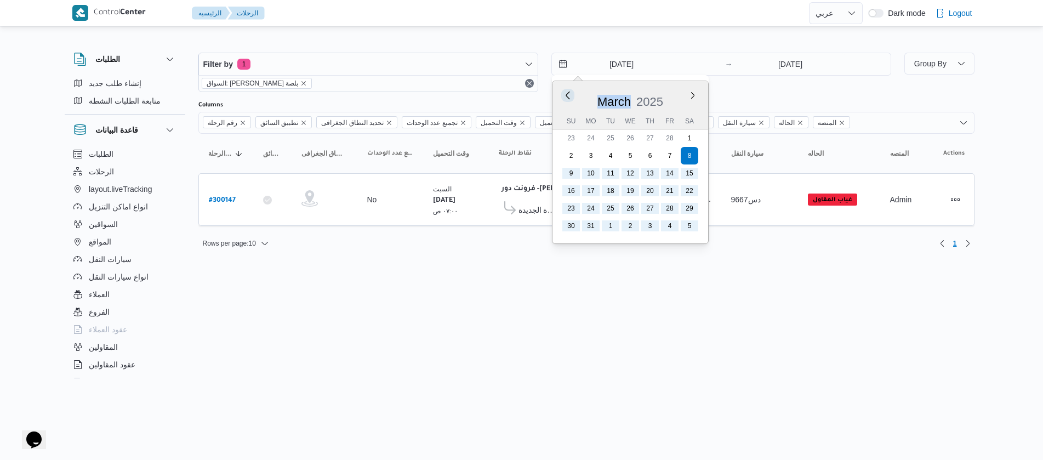
click at [573, 98] on button "Previous Month" at bounding box center [567, 95] width 10 height 10
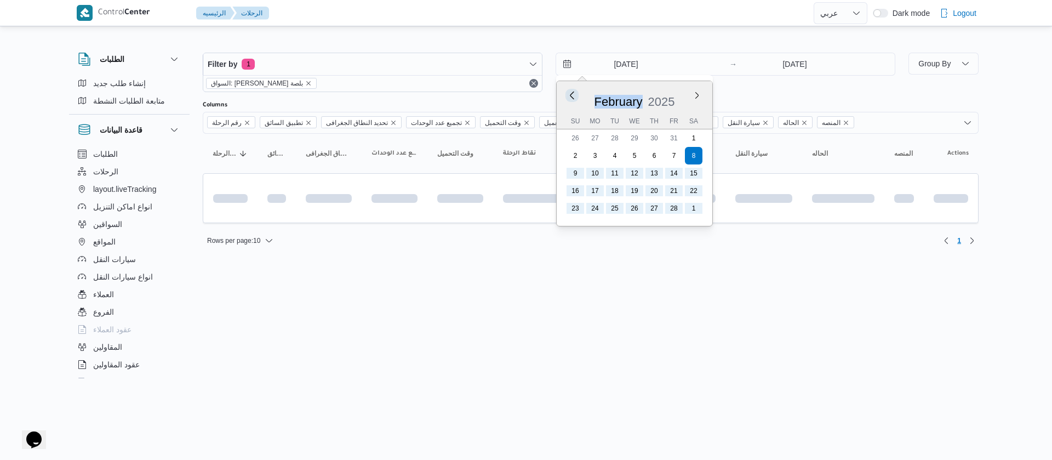
click at [573, 98] on button "Previous Month" at bounding box center [571, 95] width 10 height 10
type input "[DATE]"
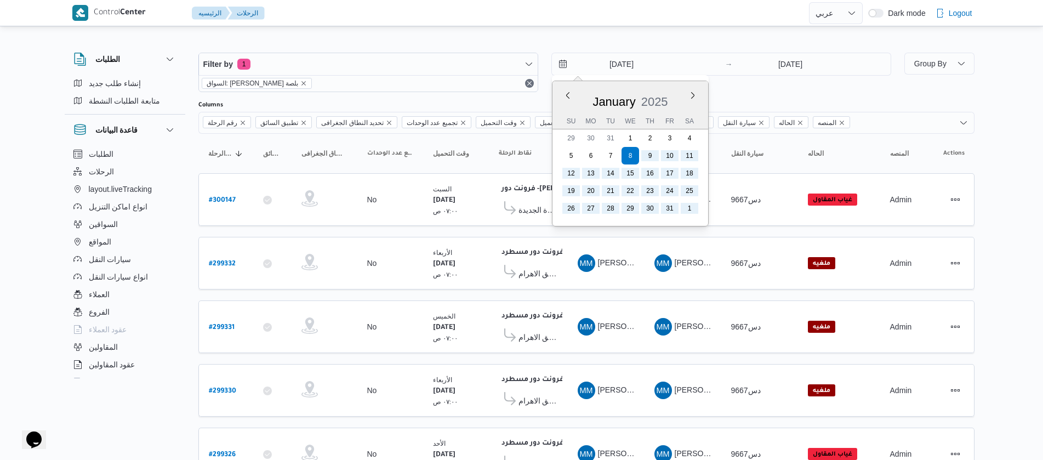
click at [186, 173] on div "الطلبات إنشاء طلب جديد متابعة الطلبات النشطة قاعدة البيانات الطلبات الرحلات lay…" at bounding box center [130, 213] width 131 height 339
